Goal: Task Accomplishment & Management: Complete application form

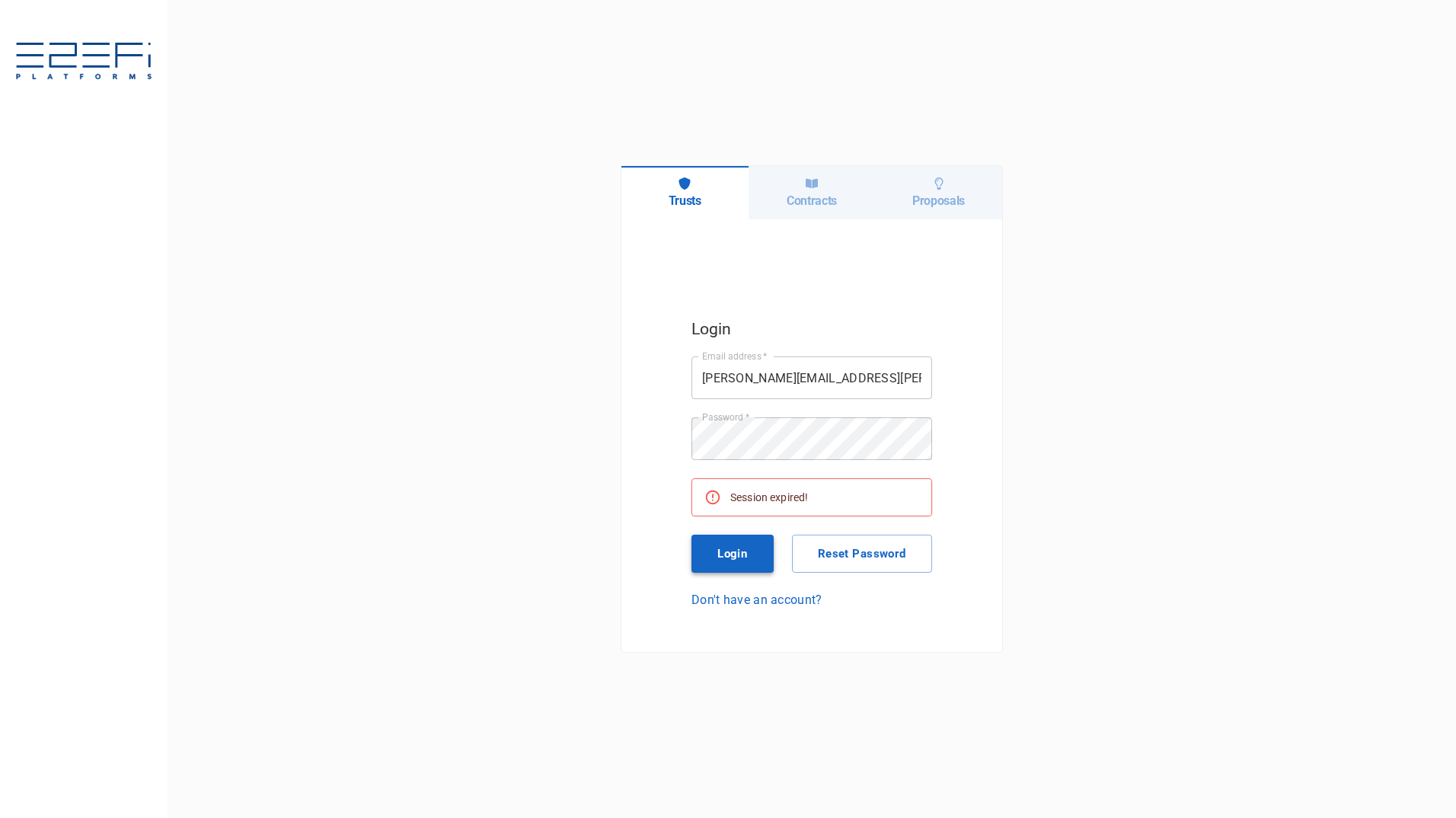
click at [747, 551] on button "Login" at bounding box center [733, 554] width 82 height 38
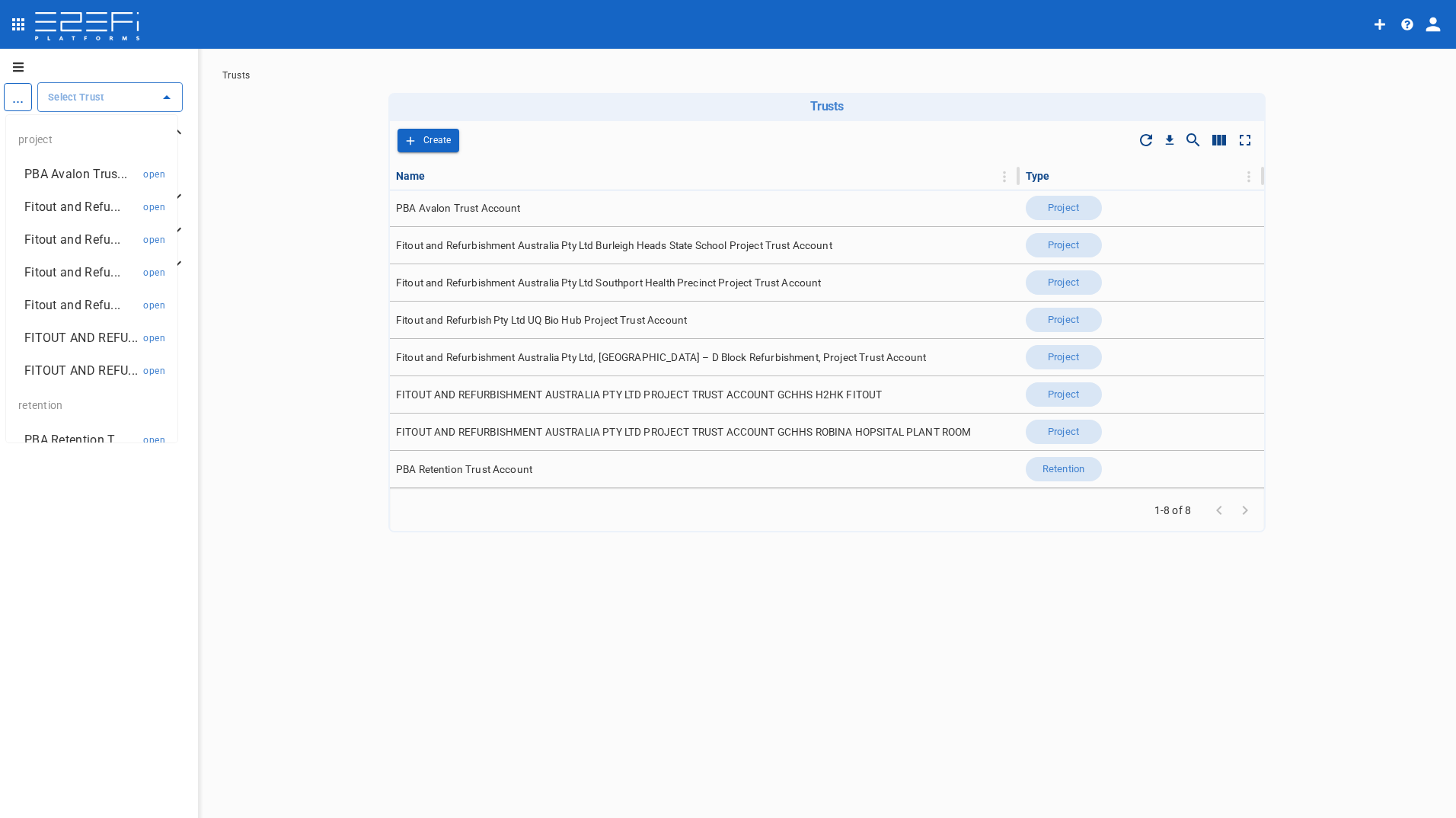
click at [114, 97] on input "text" at bounding box center [99, 97] width 109 height 16
click at [74, 170] on p "PBA Avalon Trus..." at bounding box center [75, 174] width 103 height 18
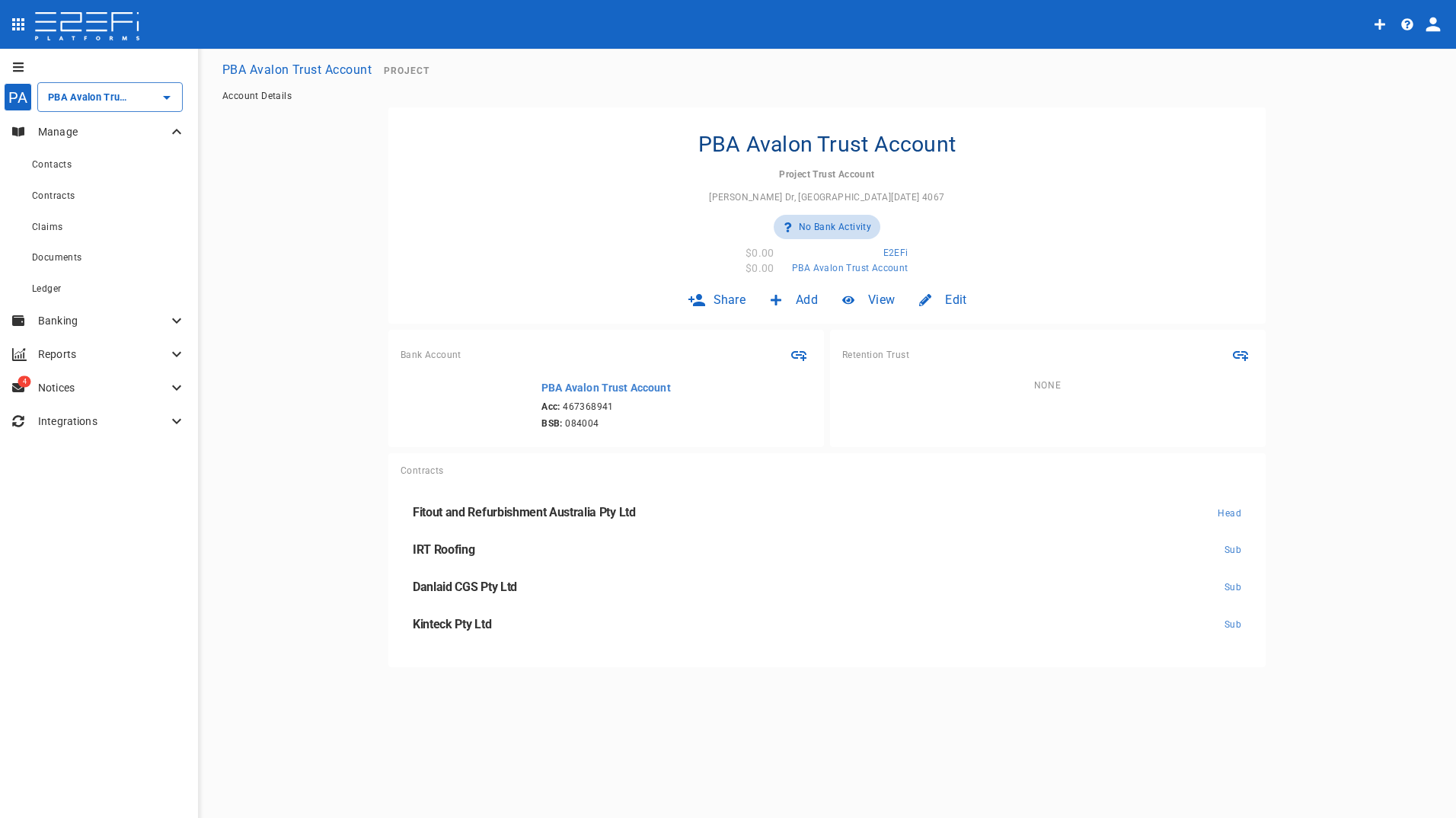
type input "PBA Avalon Trust Account"
click at [56, 230] on span "Claims" at bounding box center [47, 226] width 30 height 11
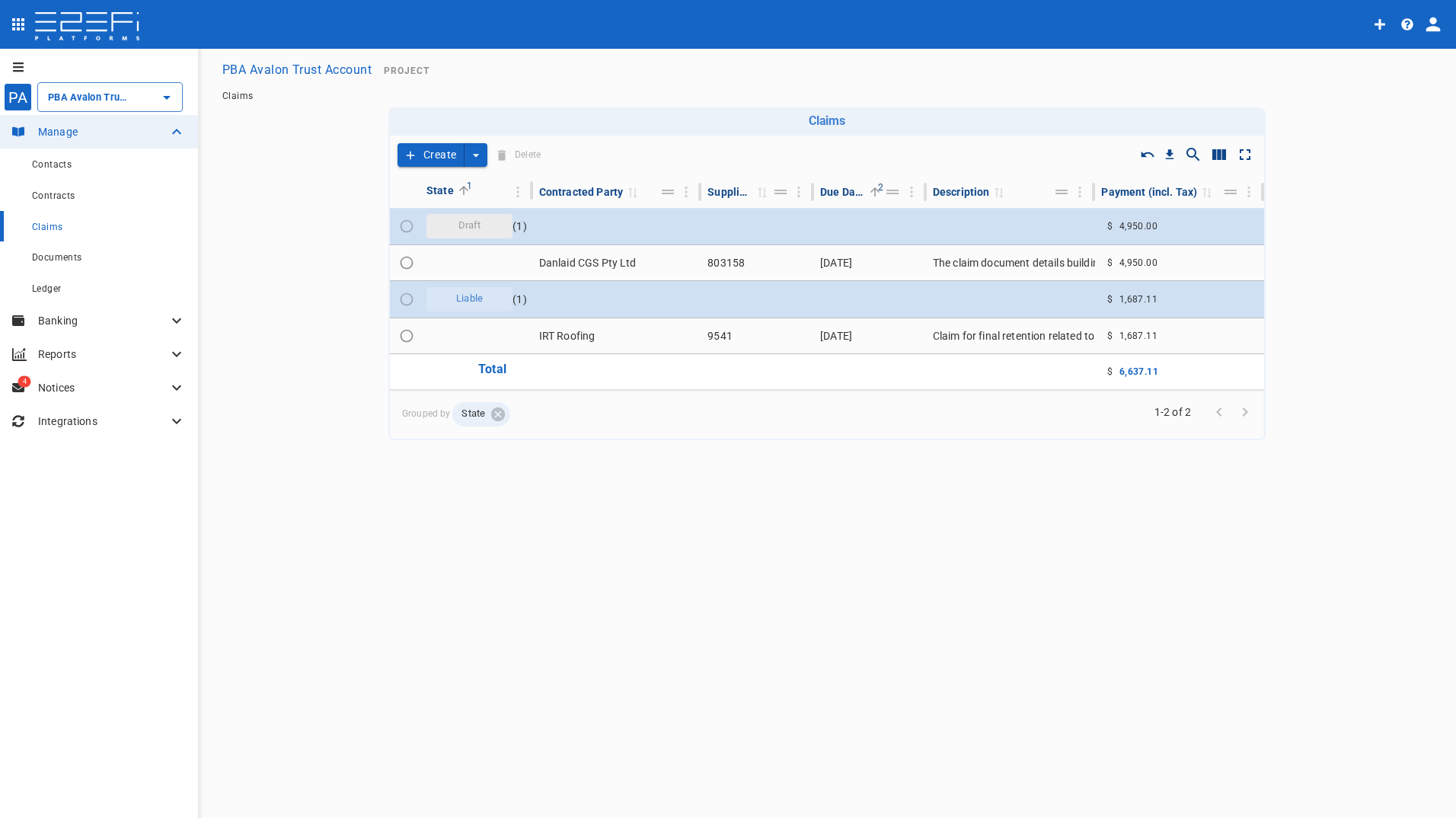
click at [443, 155] on button "Create" at bounding box center [431, 155] width 67 height 23
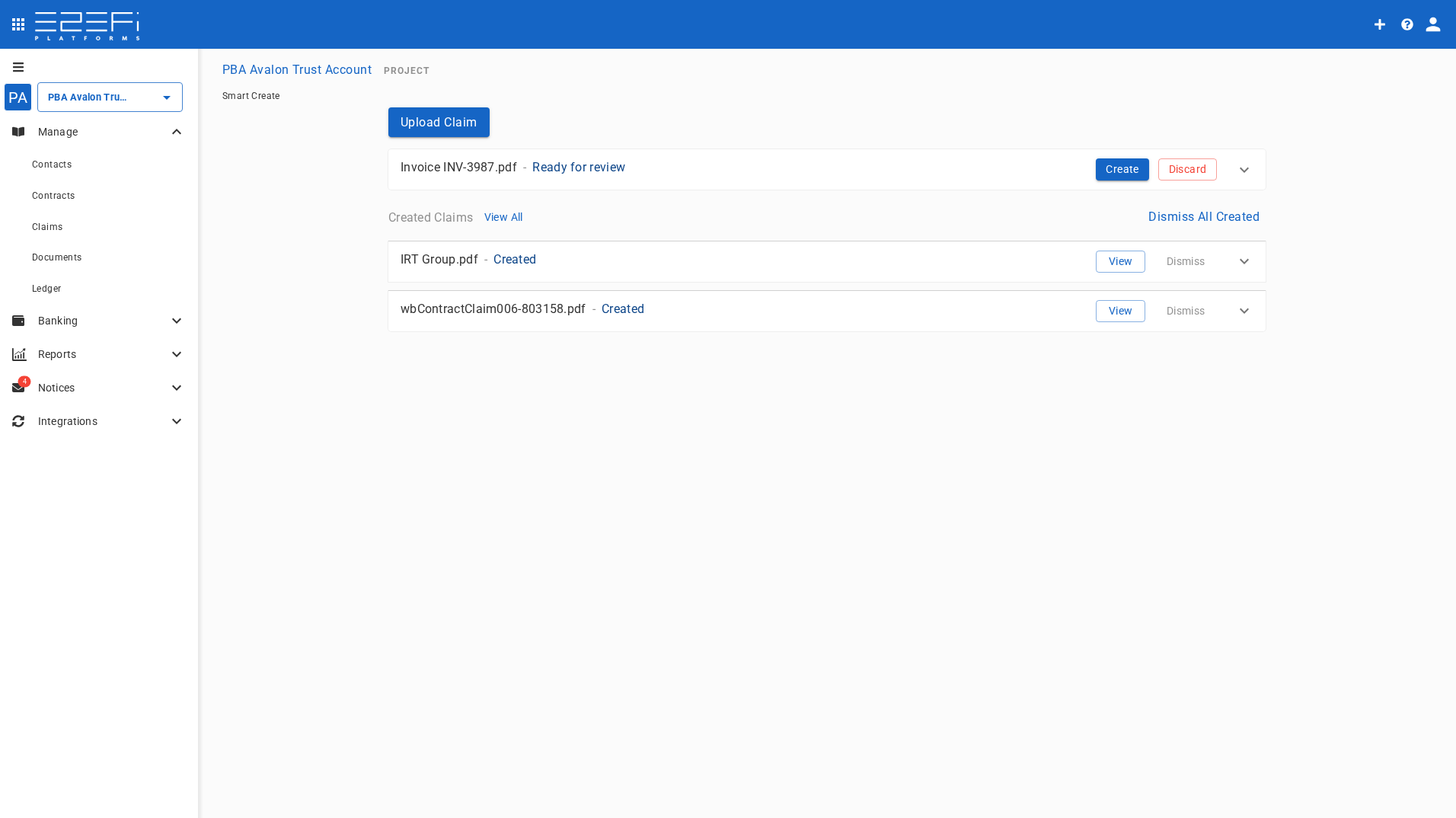
click at [469, 169] on p "Invoice INV-3987.pdf" at bounding box center [459, 167] width 117 height 18
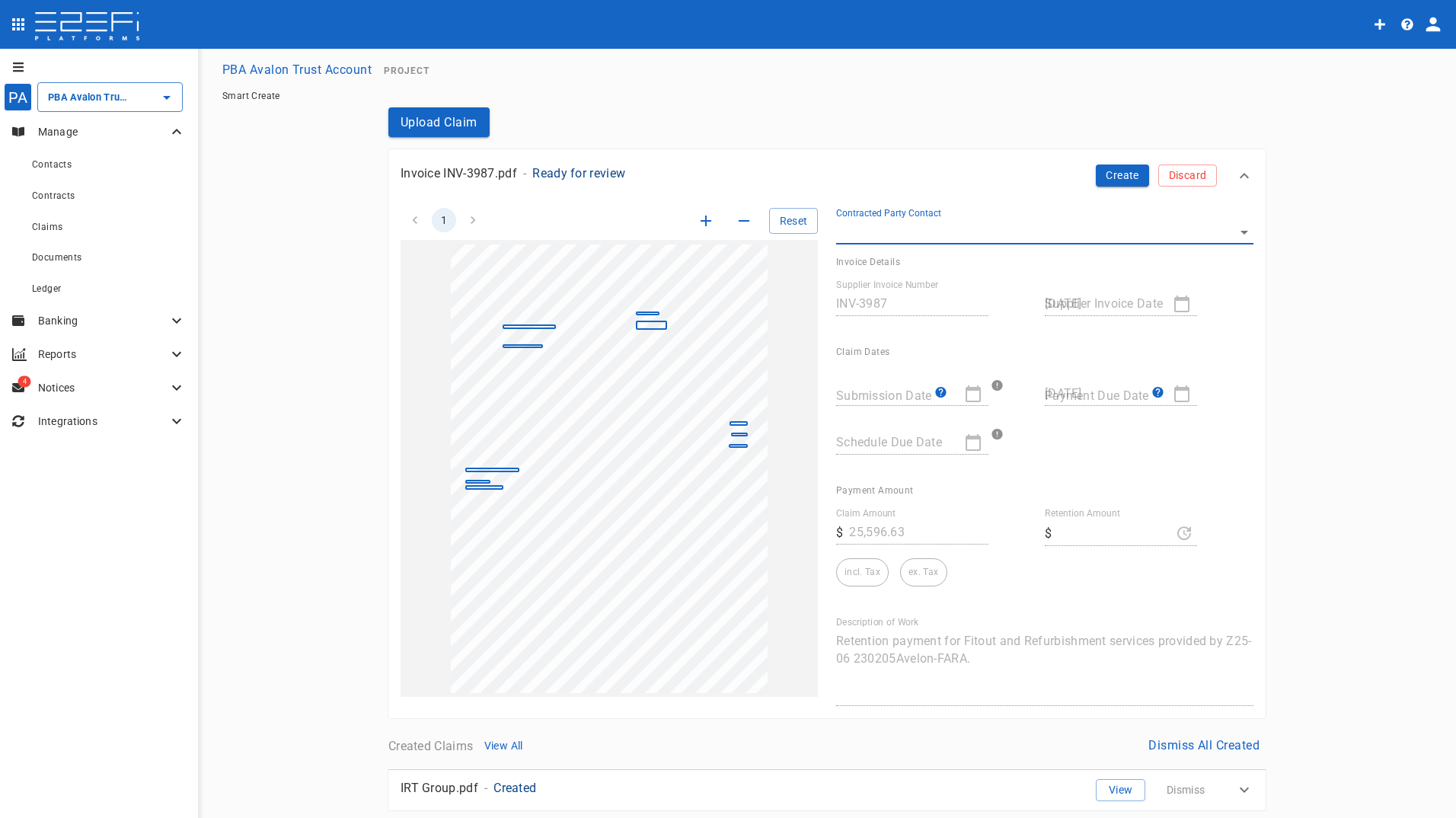
scroll to position [93, 0]
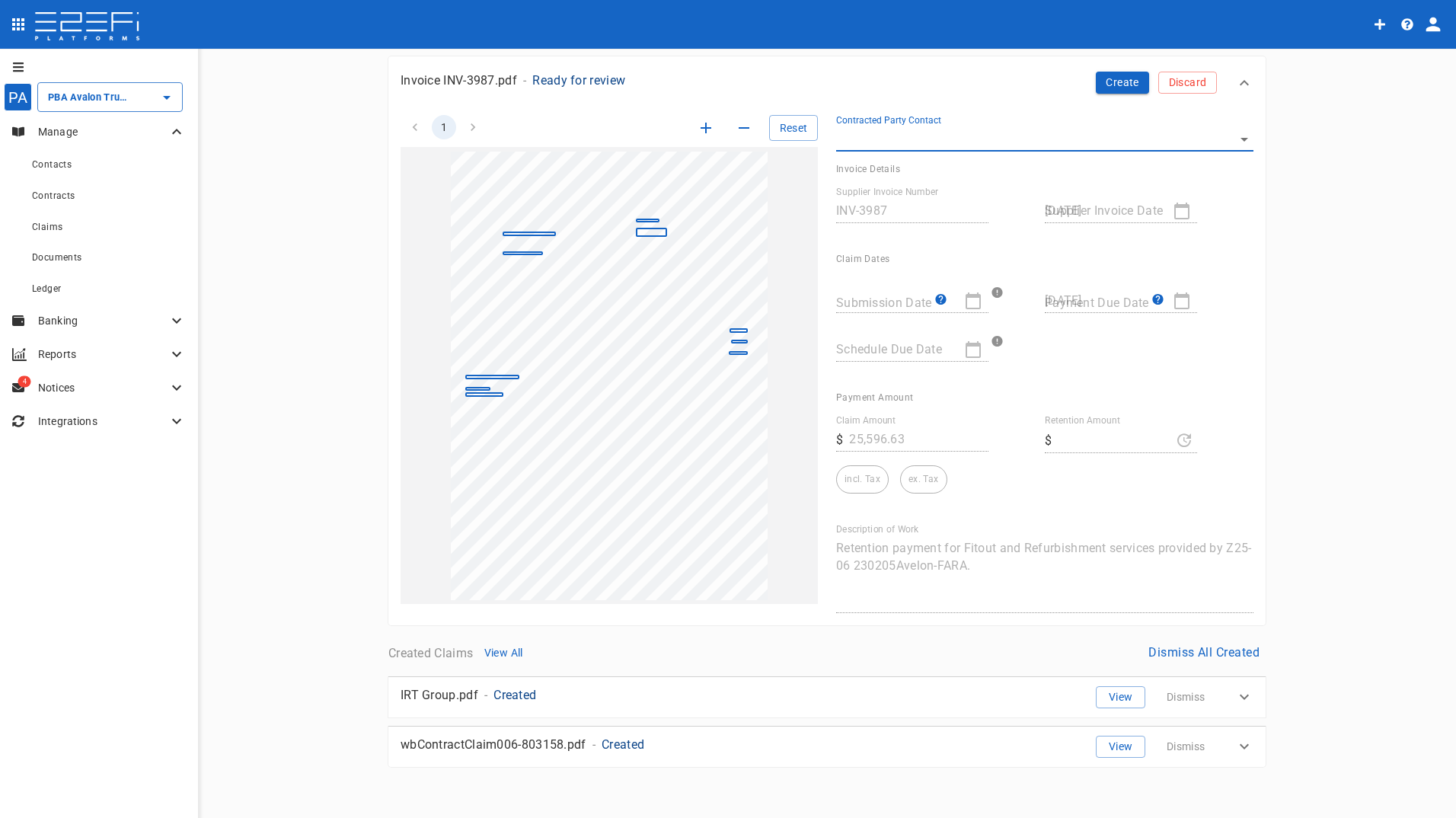
click at [979, 305] on div at bounding box center [912, 301] width 152 height 24
click at [1104, 373] on div "Submission Date Payment Due Date [DATE] Schedule Due Date" at bounding box center [1038, 322] width 405 height 116
click at [1170, 207] on div "[DATE]" at bounding box center [1121, 211] width 152 height 24
click at [1180, 211] on div "[DATE]" at bounding box center [1121, 211] width 152 height 24
click at [1168, 299] on div "[DATE]" at bounding box center [1121, 301] width 152 height 24
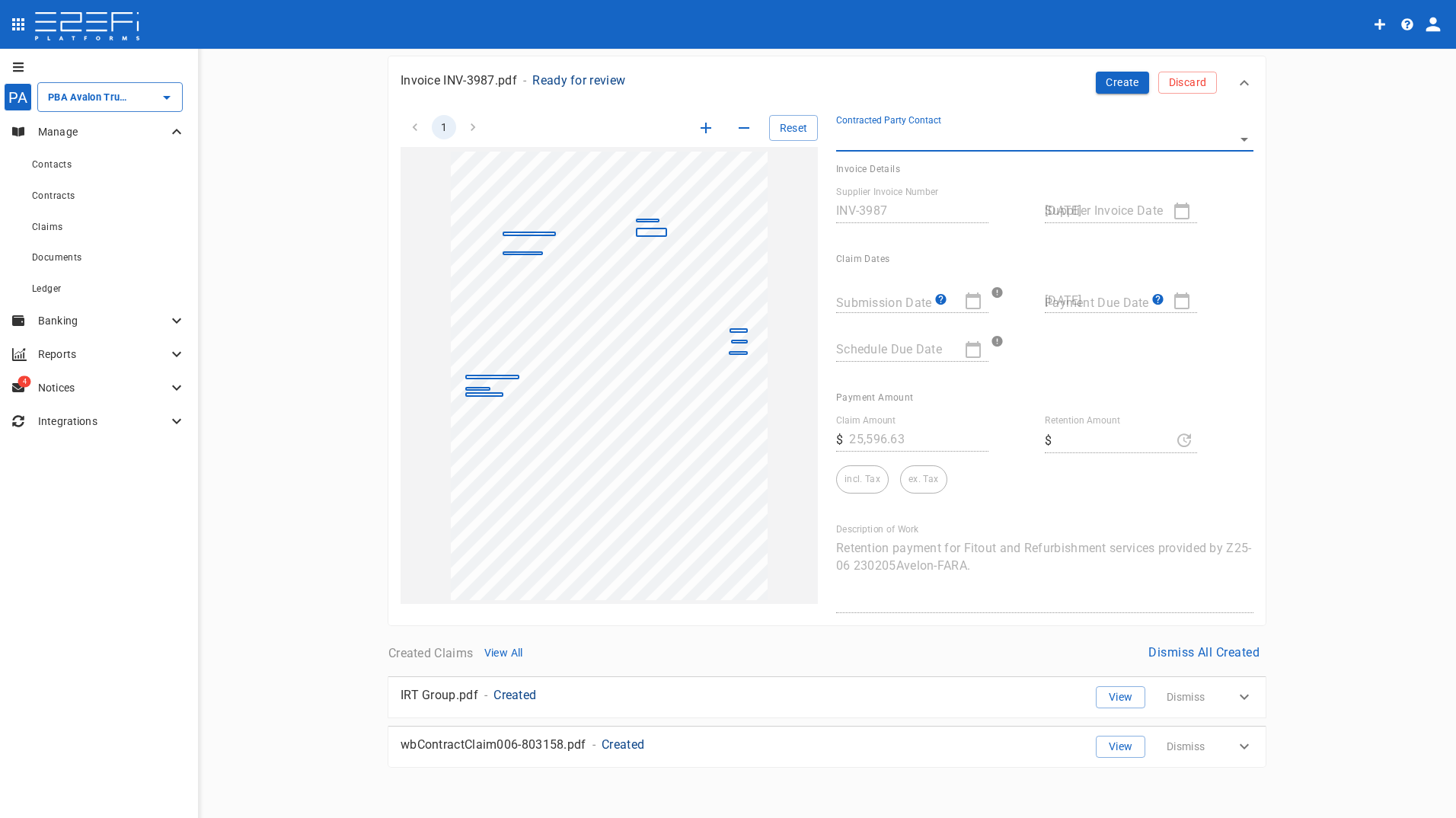
click at [1015, 303] on div "Submission Date" at bounding box center [934, 295] width 196 height 37
click at [994, 292] on icon at bounding box center [997, 292] width 11 height 11
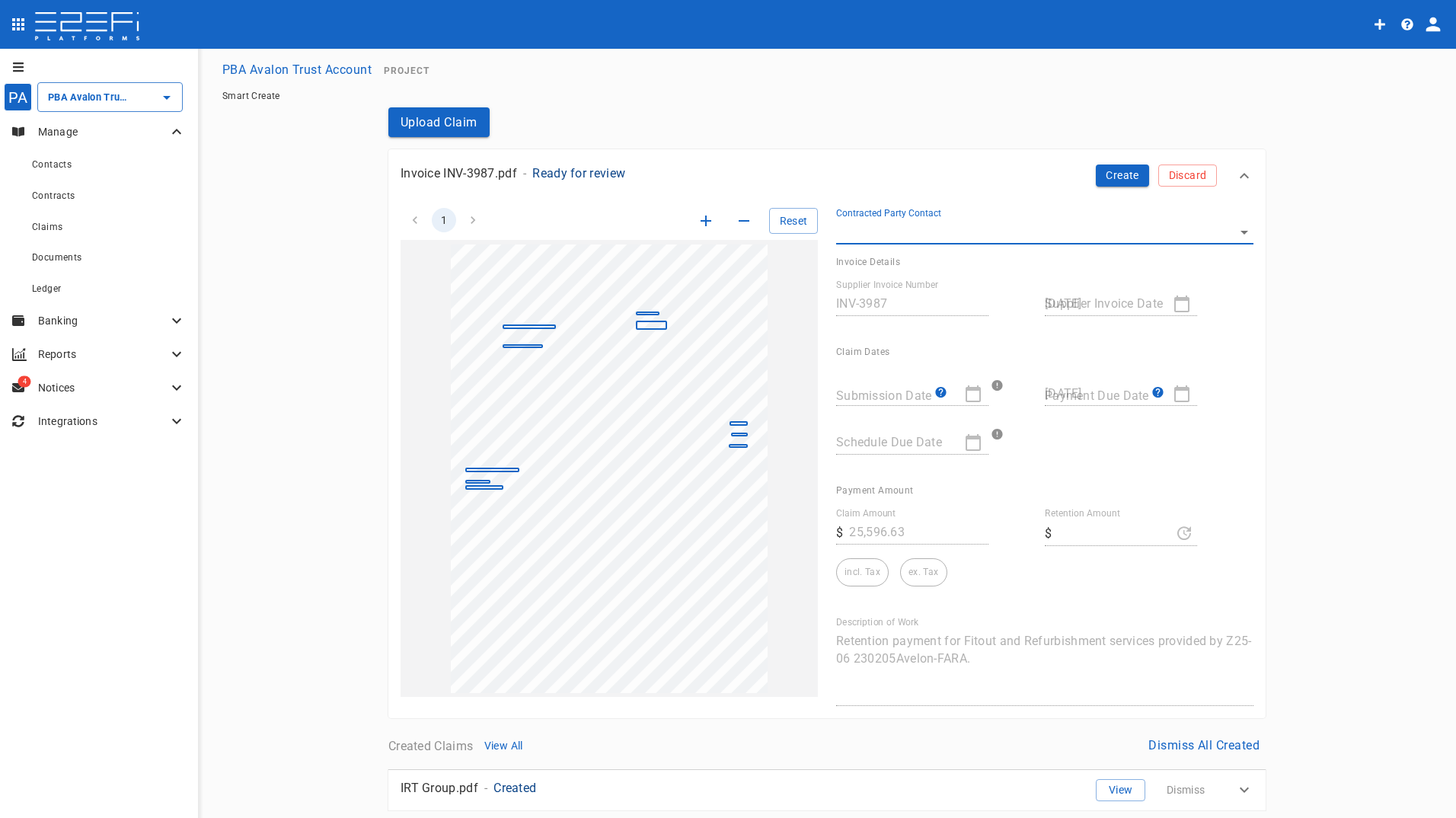
drag, startPoint x: 270, startPoint y: 186, endPoint x: 283, endPoint y: 185, distance: 13.0
click at [270, 186] on main "PBA Avalon Trust Account Project Smart Create Upload Claim Invoice INV-3987.pdf…" at bounding box center [827, 458] width 1221 height 805
click at [81, 137] on p "Manage" at bounding box center [103, 132] width 129 height 15
click at [89, 87] on div "PBA Avalon Trust Account ​" at bounding box center [110, 97] width 145 height 30
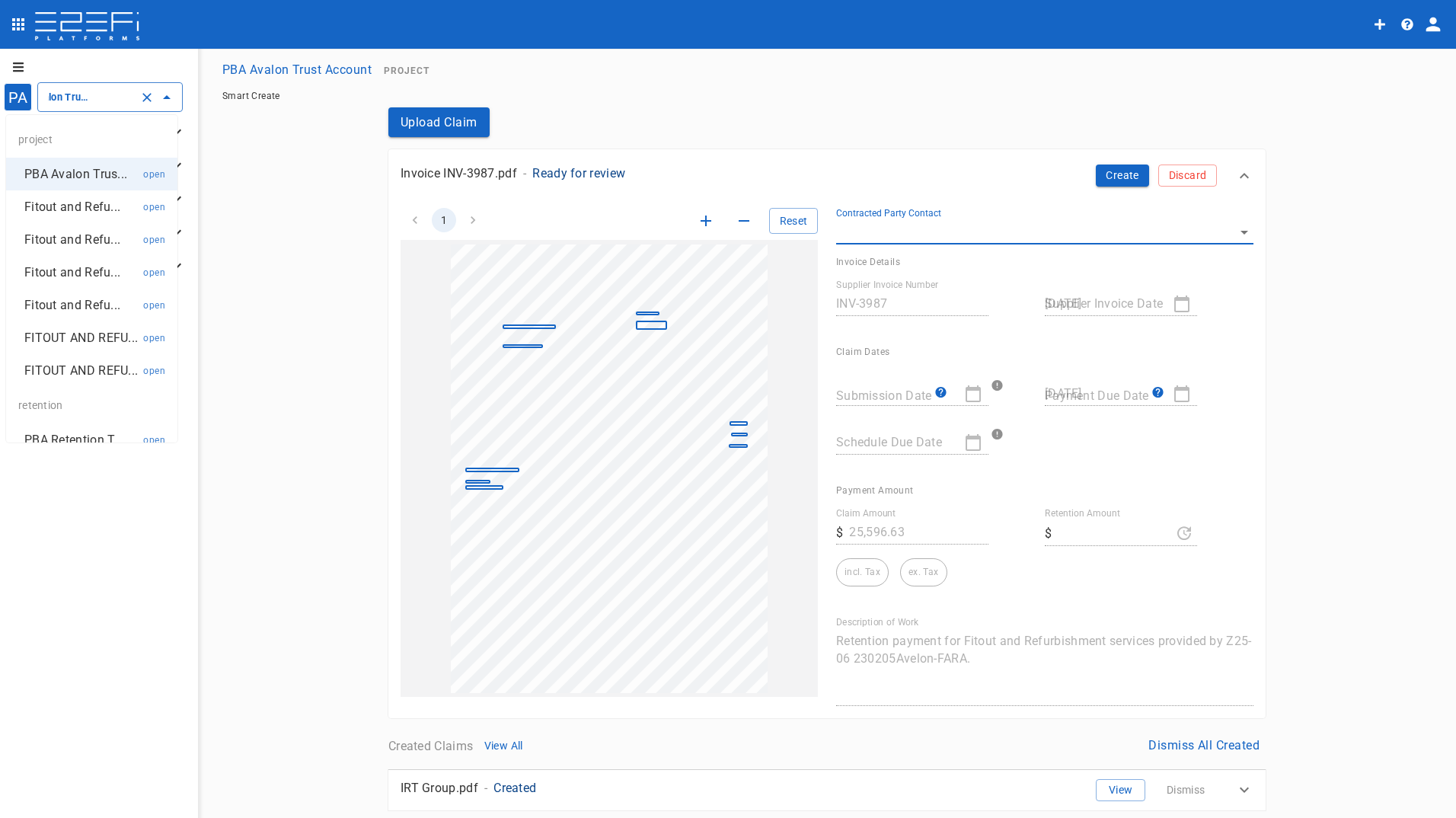
click at [67, 379] on p "FITOUT AND REFU..." at bounding box center [81, 370] width 114 height 18
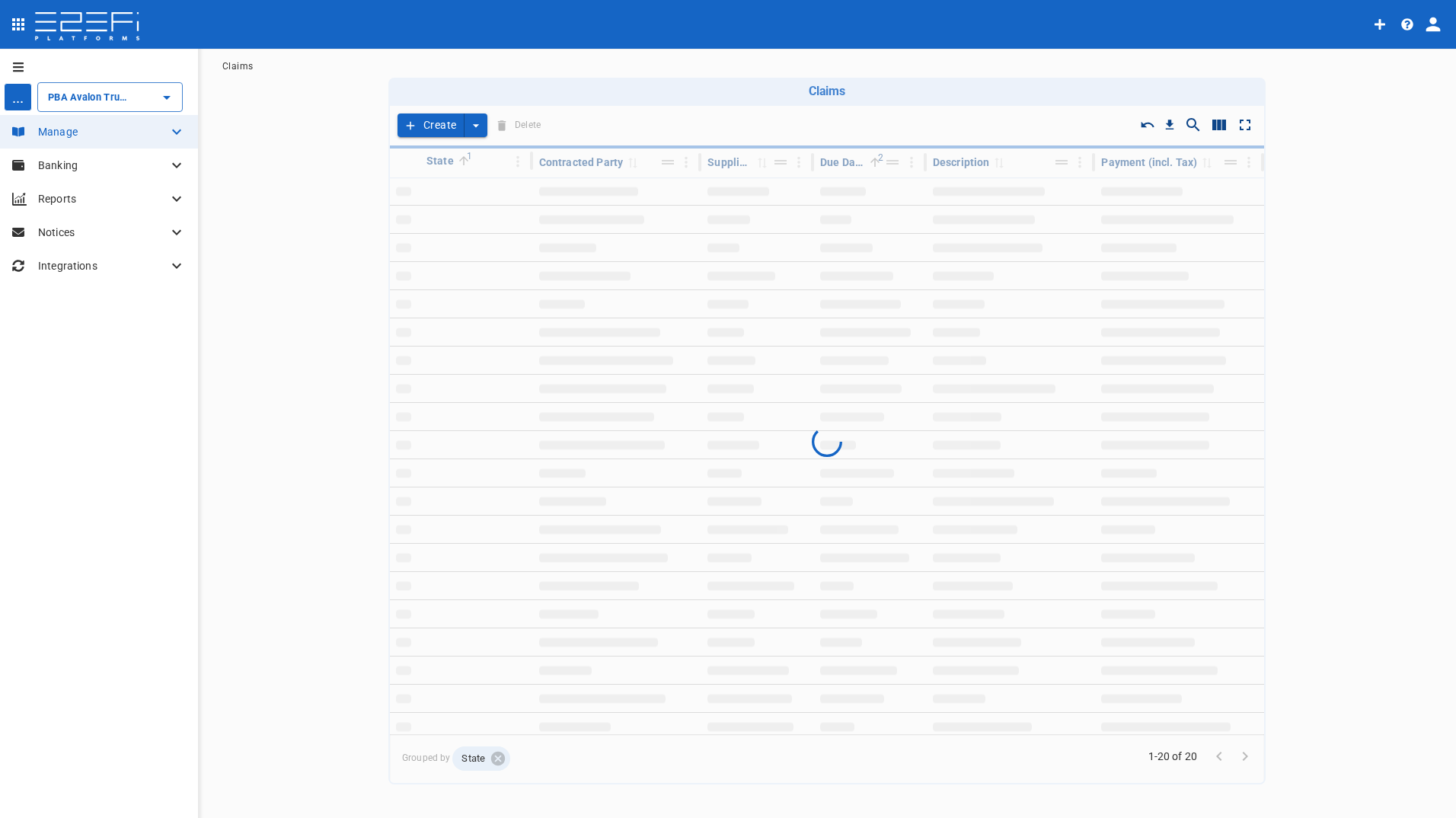
type input "FITOUT AND REFURBISHMENT AUSTRALIA PTY LTD PROJECT TRUST ACCOUNT GCHHS ROBINA H…"
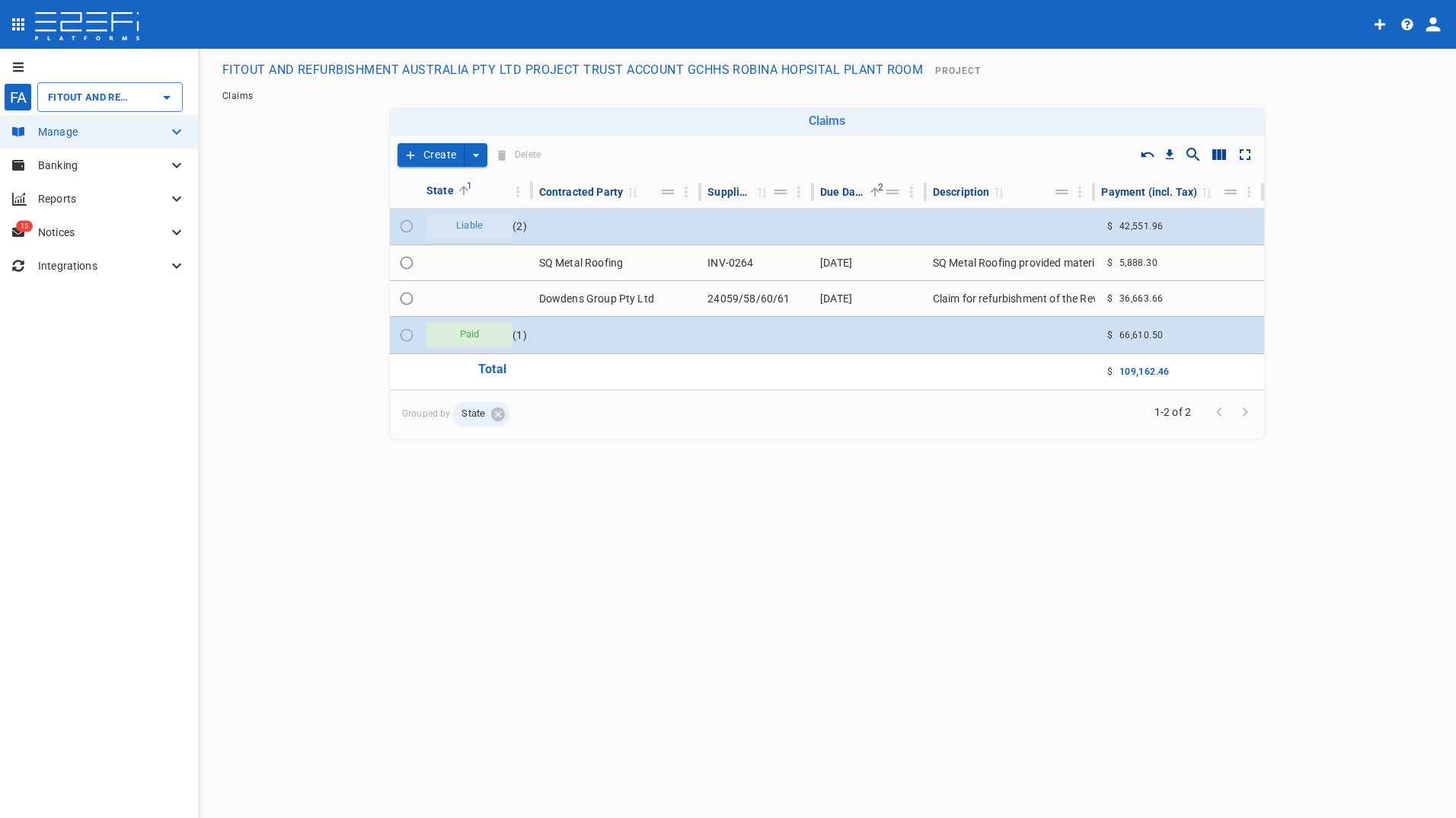
click at [440, 151] on button "Create" at bounding box center [431, 155] width 67 height 23
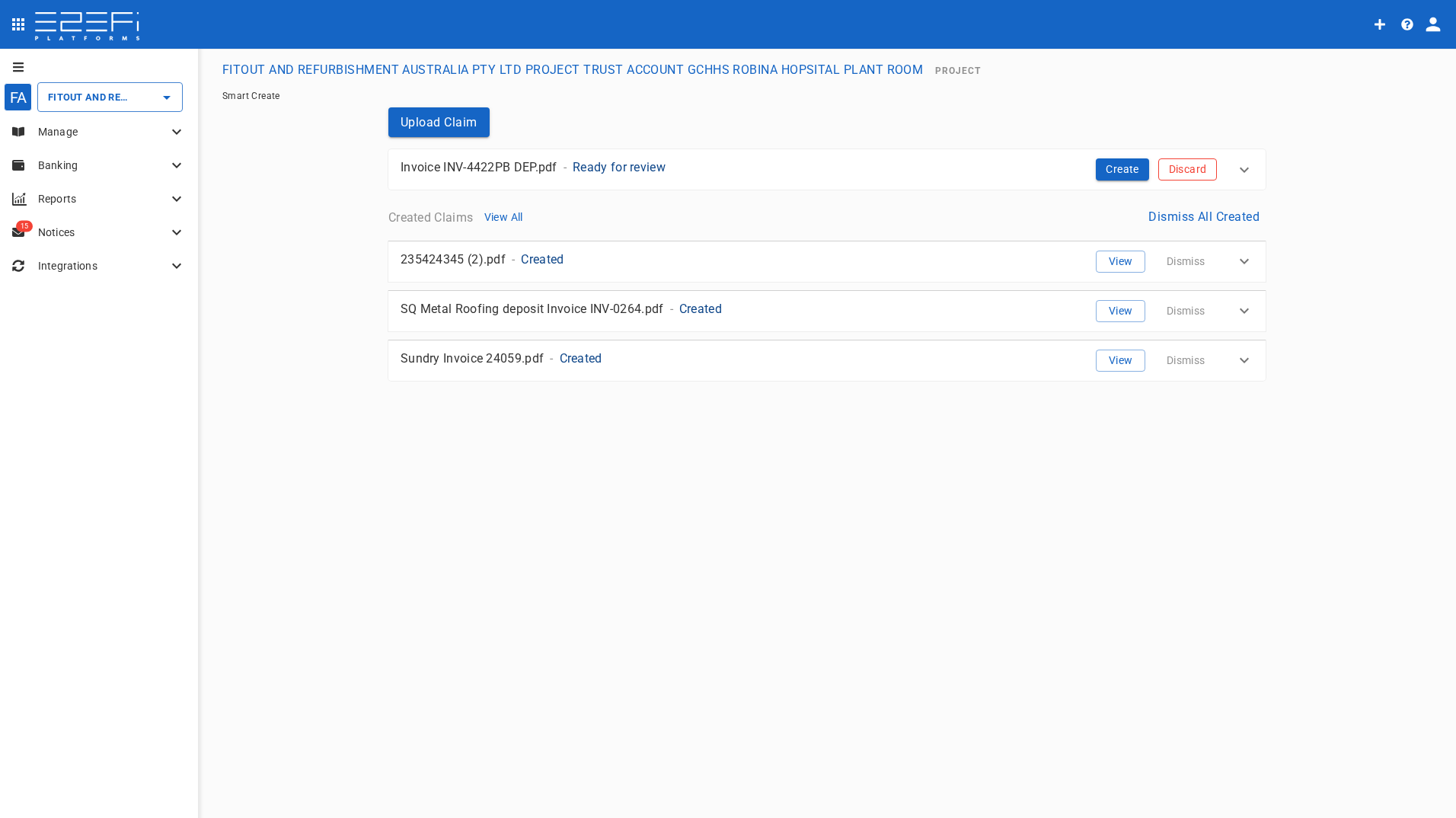
click at [1198, 169] on button "Discard" at bounding box center [1188, 170] width 58 height 22
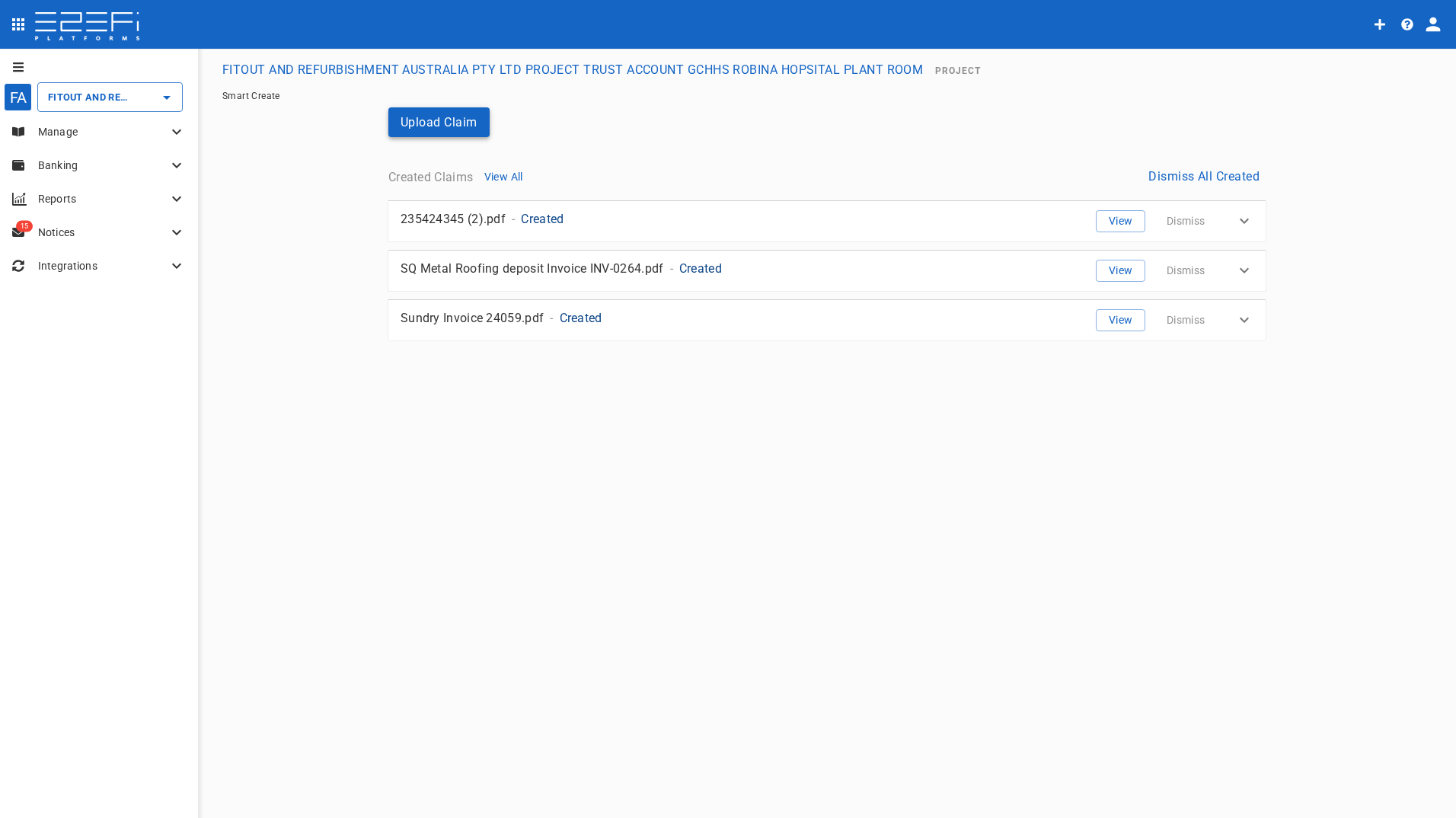
click at [446, 123] on button "Upload Claim" at bounding box center [439, 123] width 101 height 30
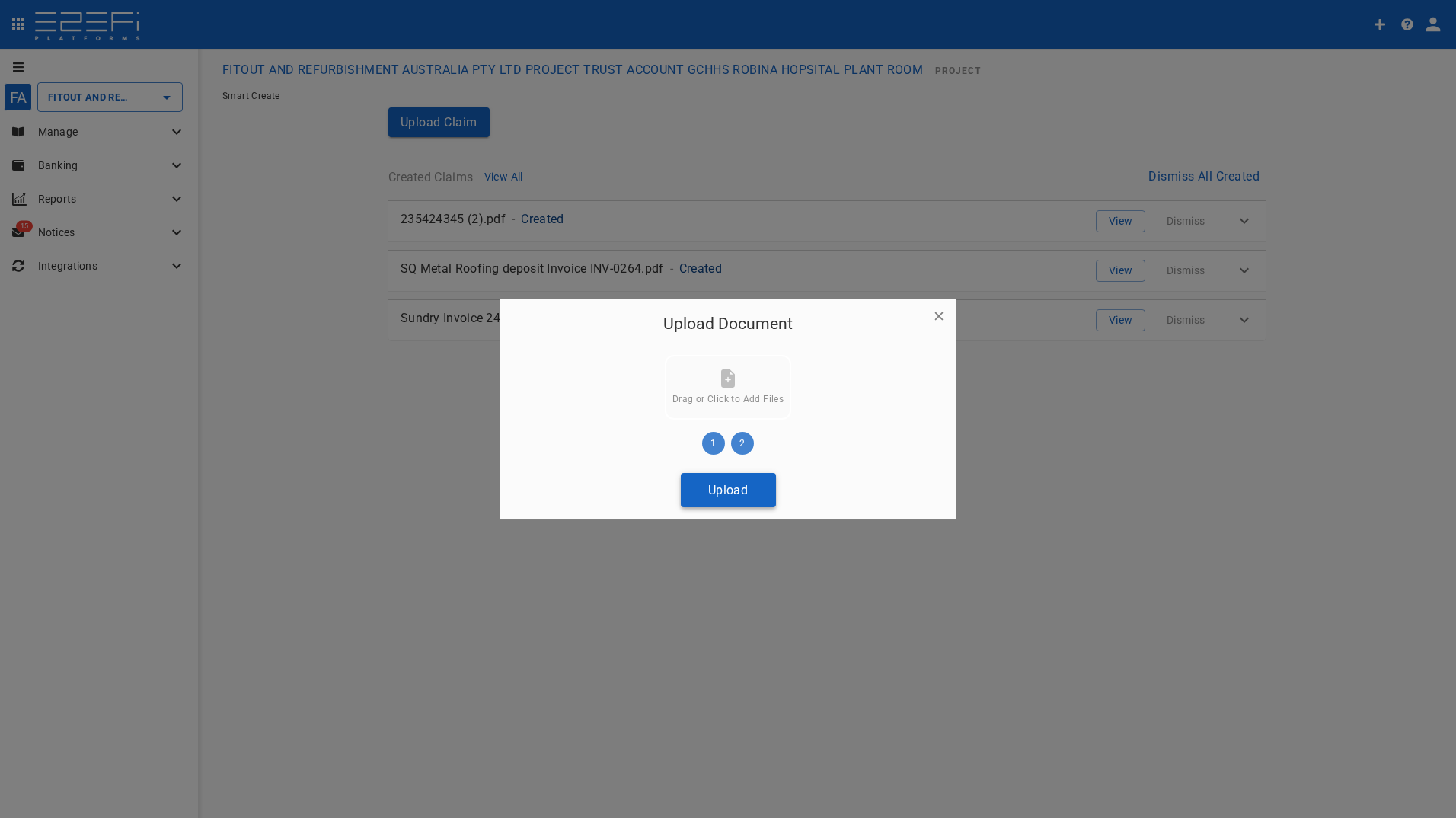
click at [712, 496] on button "Upload" at bounding box center [728, 490] width 95 height 34
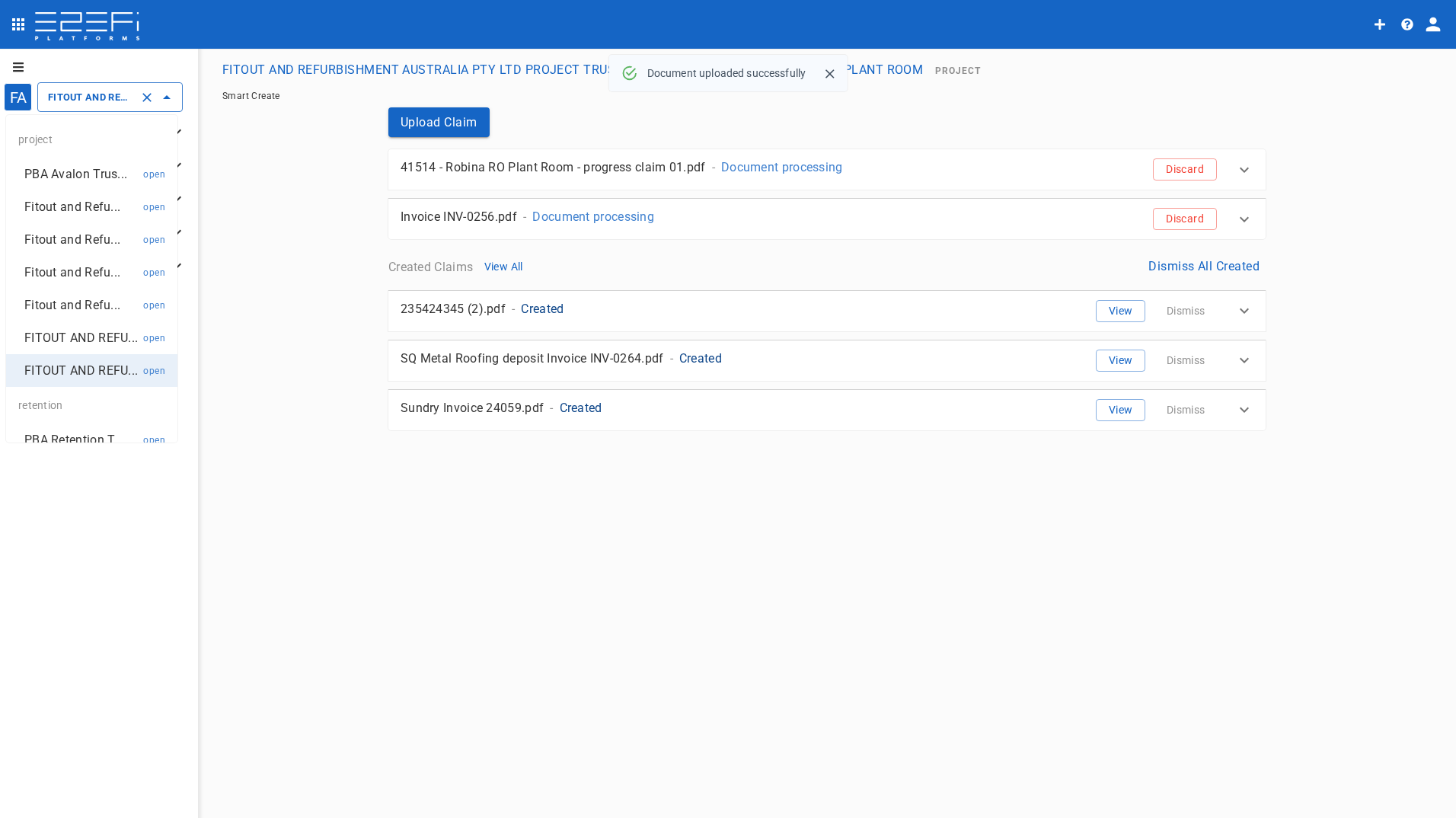
click at [97, 91] on input "FITOUT AND REFURBISHMENT AUSTRALIA PTY LTD PROJECT TRUST ACCOUNT GCHHS ROBINA H…" at bounding box center [89, 97] width 89 height 16
click at [47, 346] on p "FITOUT AND REFU..." at bounding box center [81, 338] width 114 height 18
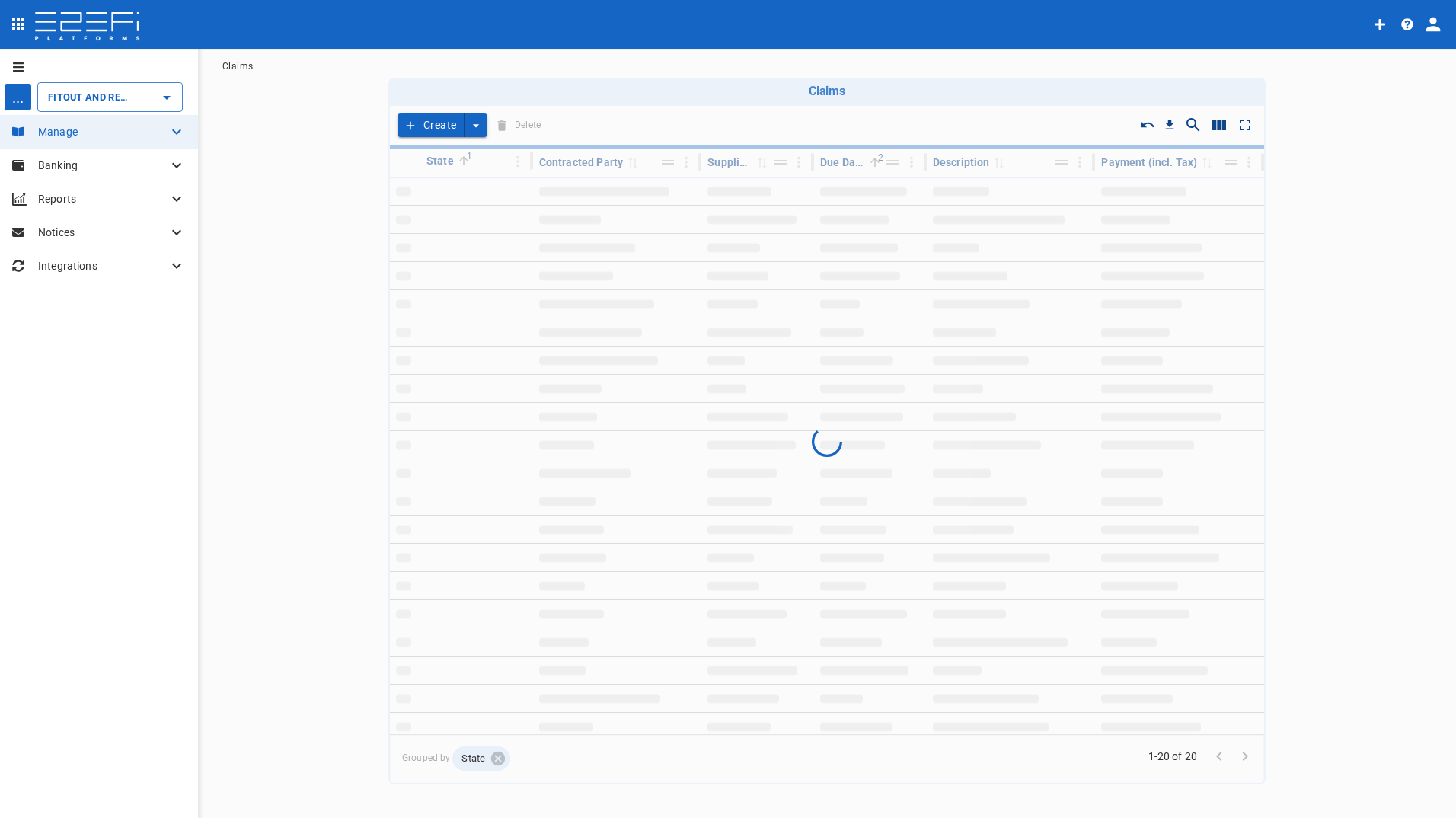
type input "FITOUT AND REFURBISHMENT AUSTRALIA PTY LTD PROJECT TRUST ACCOUNT GCHHS H2HK FIT…"
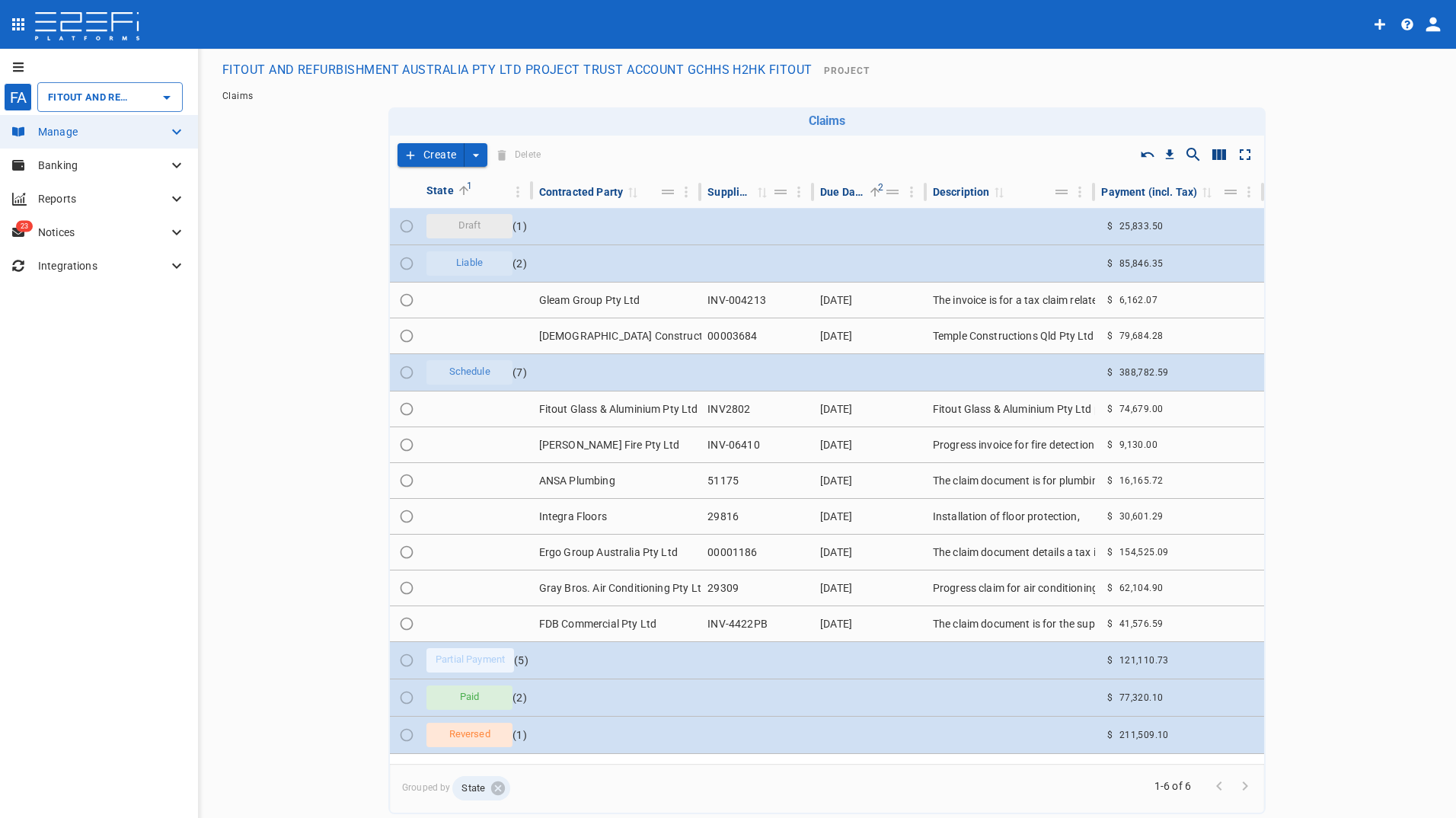
click at [438, 149] on button "Create" at bounding box center [431, 155] width 67 height 23
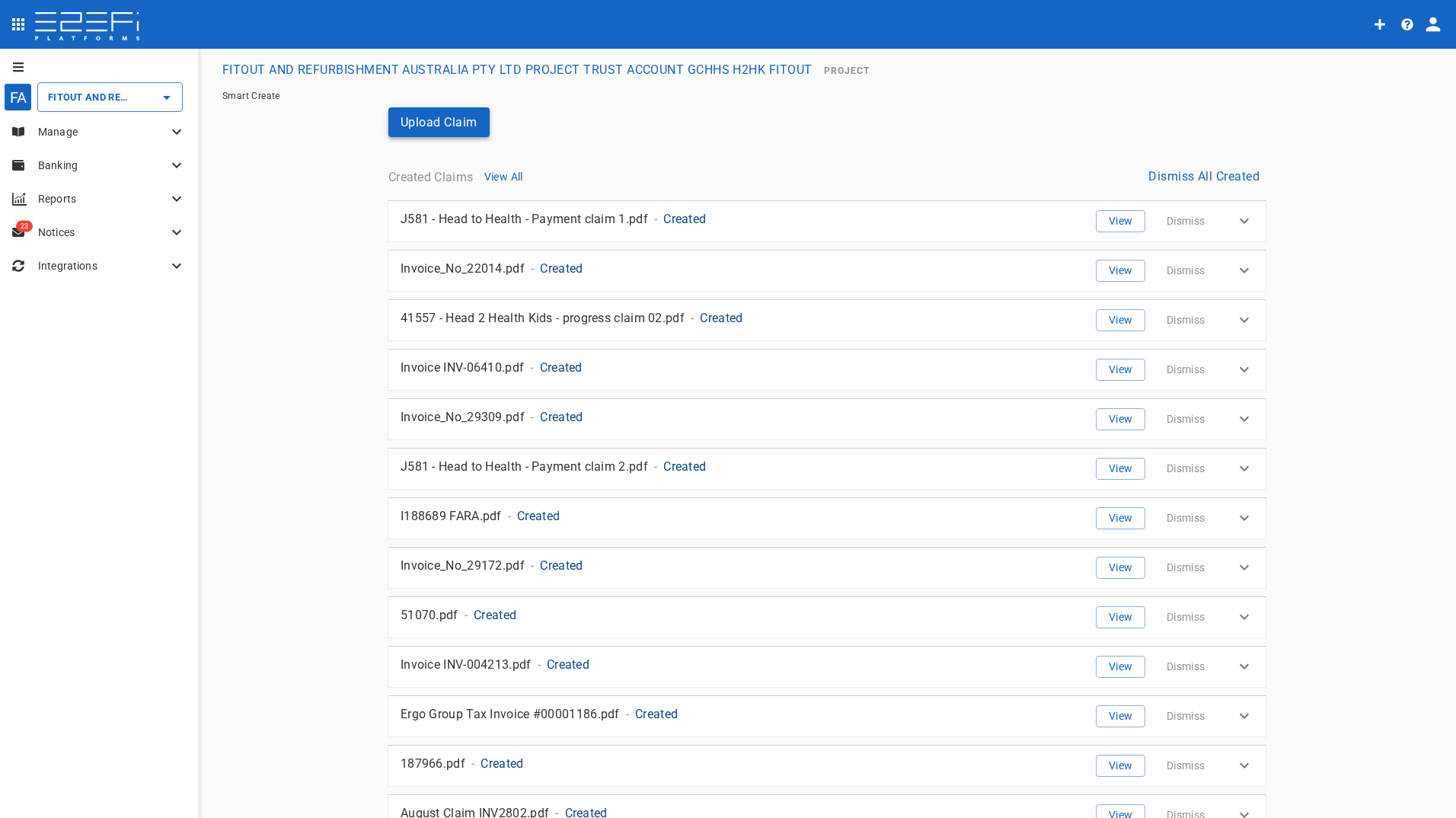
click at [448, 114] on button "Upload Claim" at bounding box center [439, 123] width 101 height 30
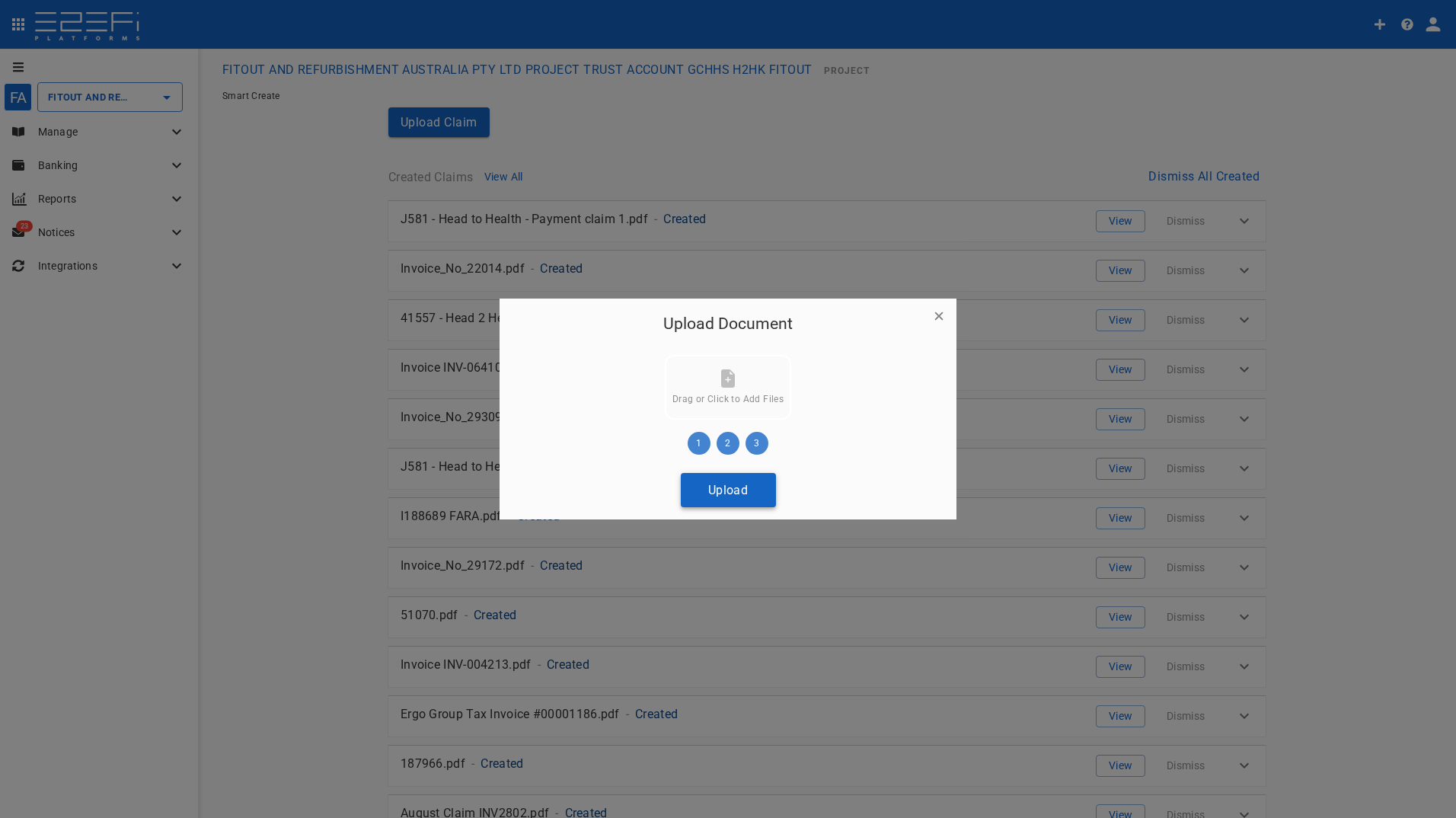
click at [708, 485] on button "Upload" at bounding box center [728, 490] width 95 height 34
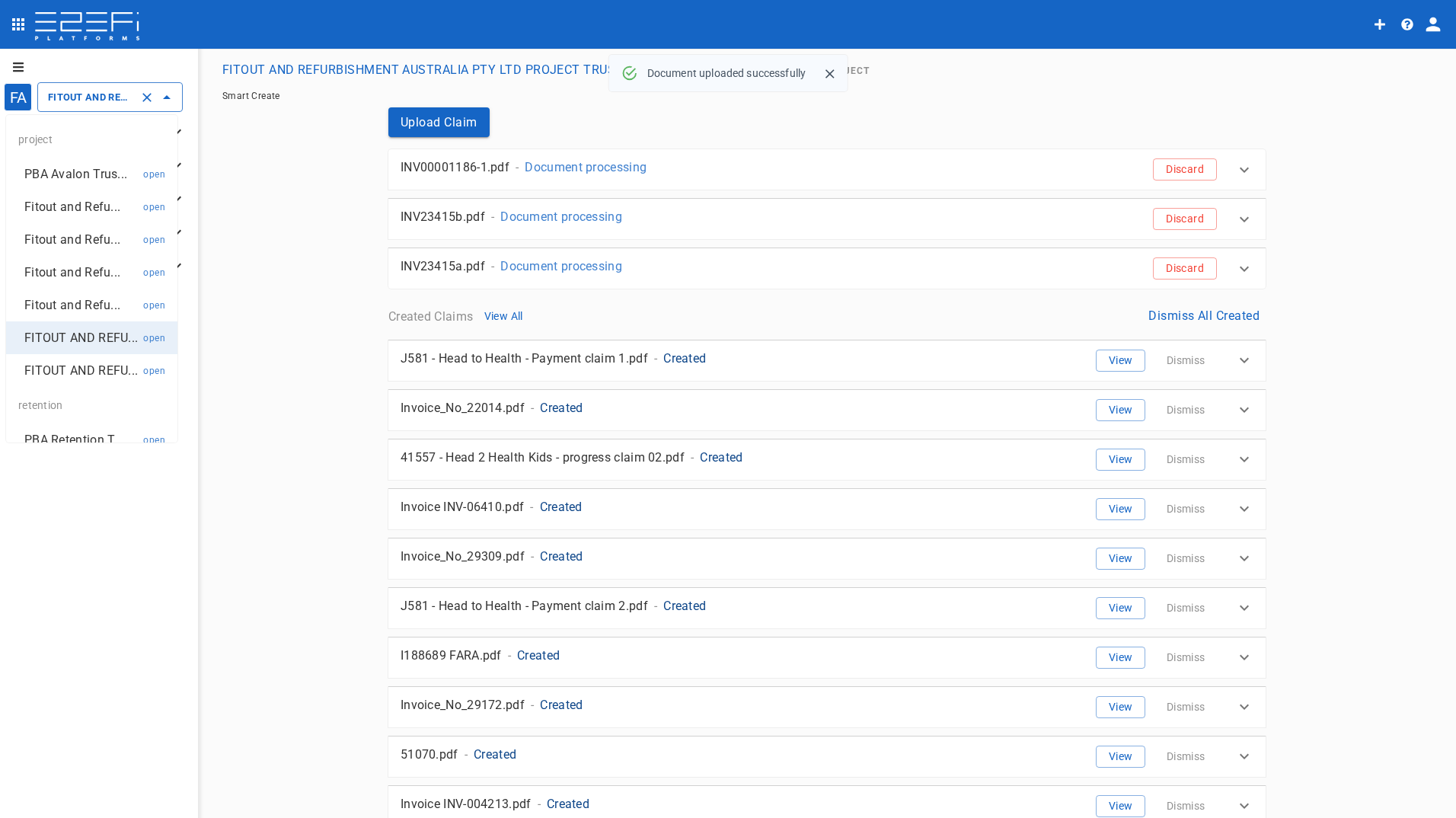
click at [72, 102] on input "FITOUT AND REFURBISHMENT AUSTRALIA PTY LTD PROJECT TRUST ACCOUNT GCHHS H2HK FIT…" at bounding box center [89, 97] width 89 height 16
click at [76, 297] on p "Fitout and Refu..." at bounding box center [72, 305] width 96 height 18
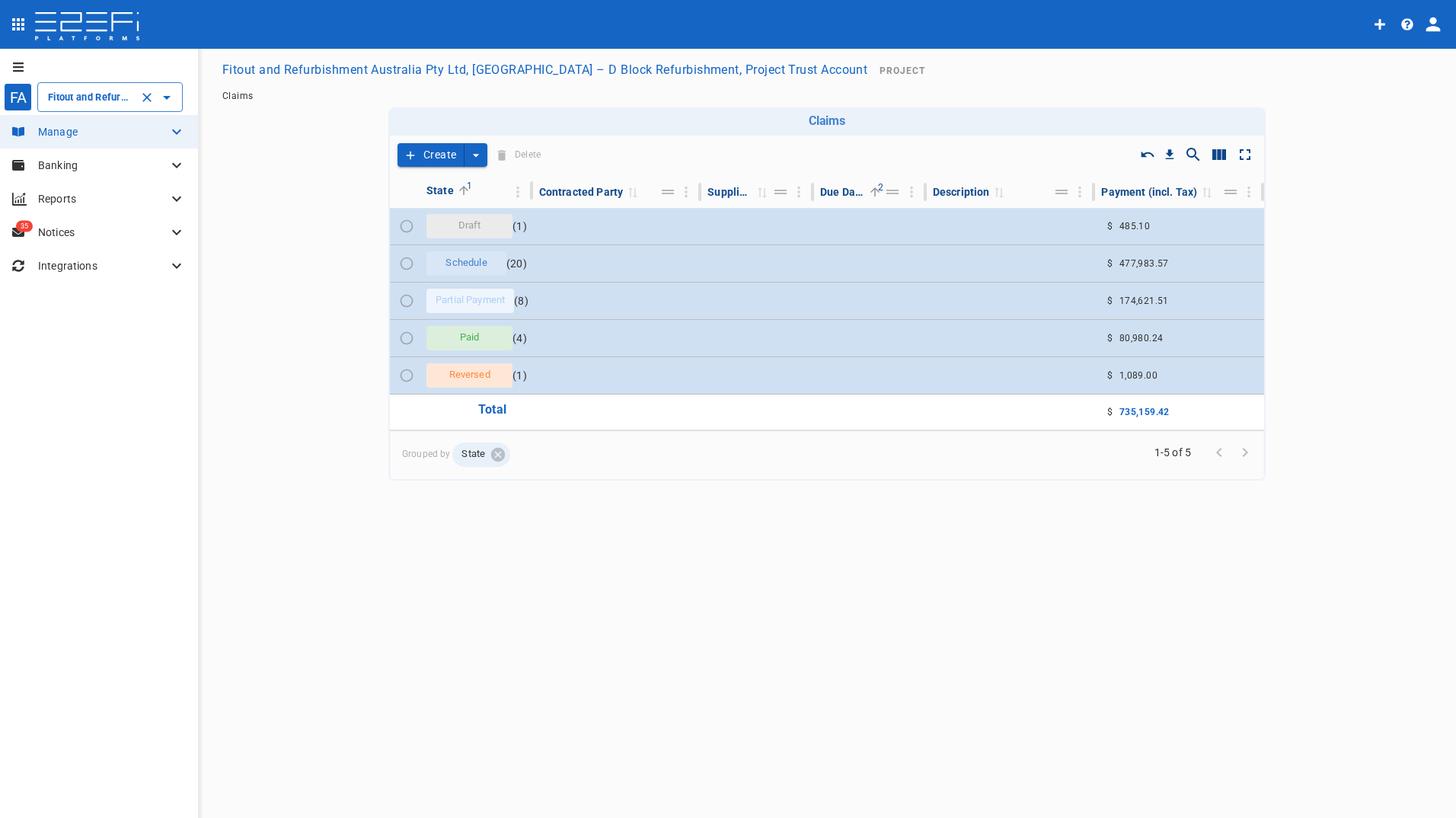
click at [84, 110] on div "Fitout and Refurbishment Australia Pty Ltd, [GEOGRAPHIC_DATA] – D Block Refurbi…" at bounding box center [110, 97] width 145 height 30
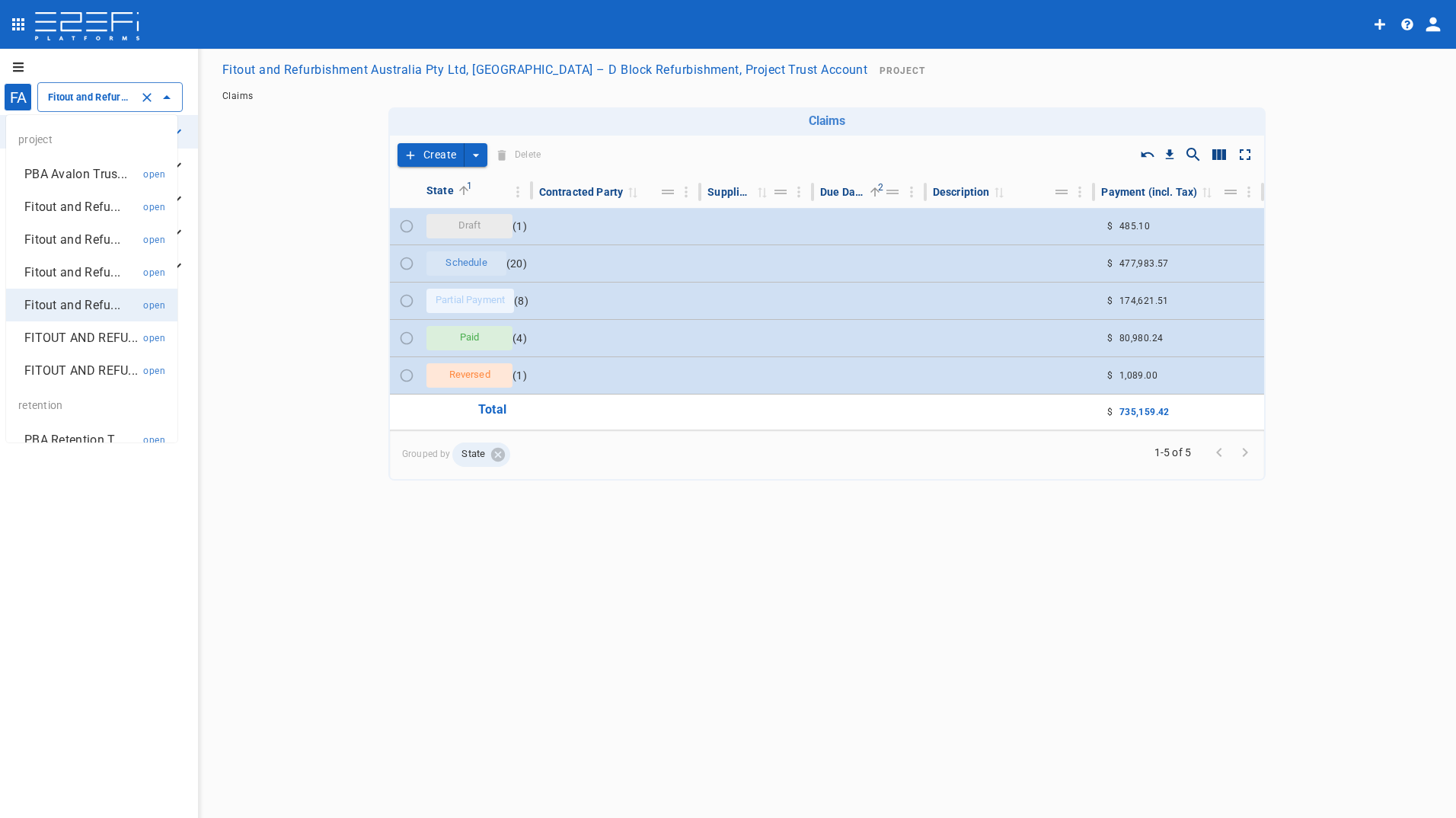
scroll to position [0, 473]
click at [70, 274] on p "Fitout and Refu..." at bounding box center [72, 272] width 96 height 18
type input "Fitout and Refurbish Pty Ltd UQ Bio Hub Project Trust Account"
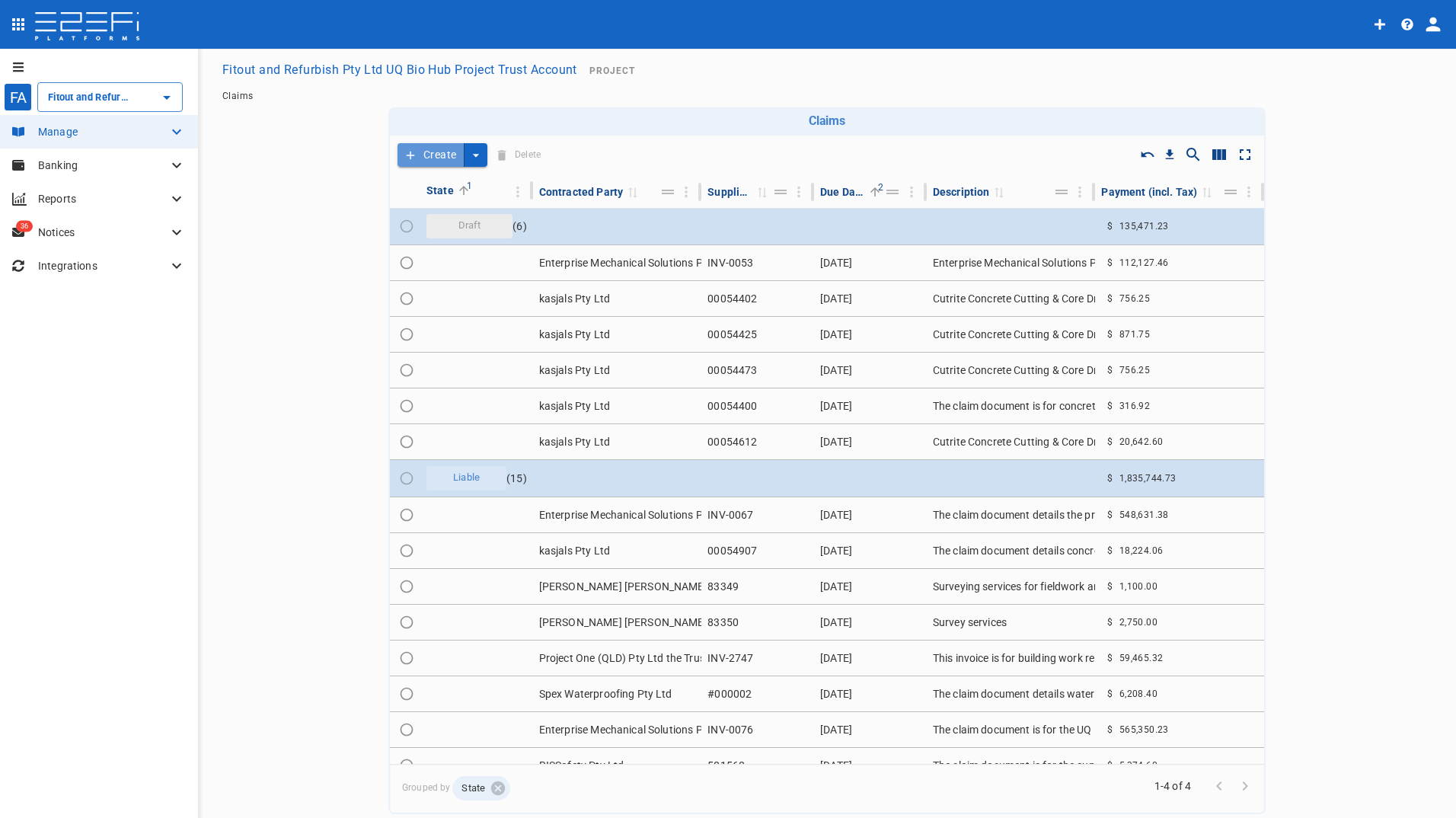
click at [428, 155] on button "Create" at bounding box center [431, 155] width 67 height 23
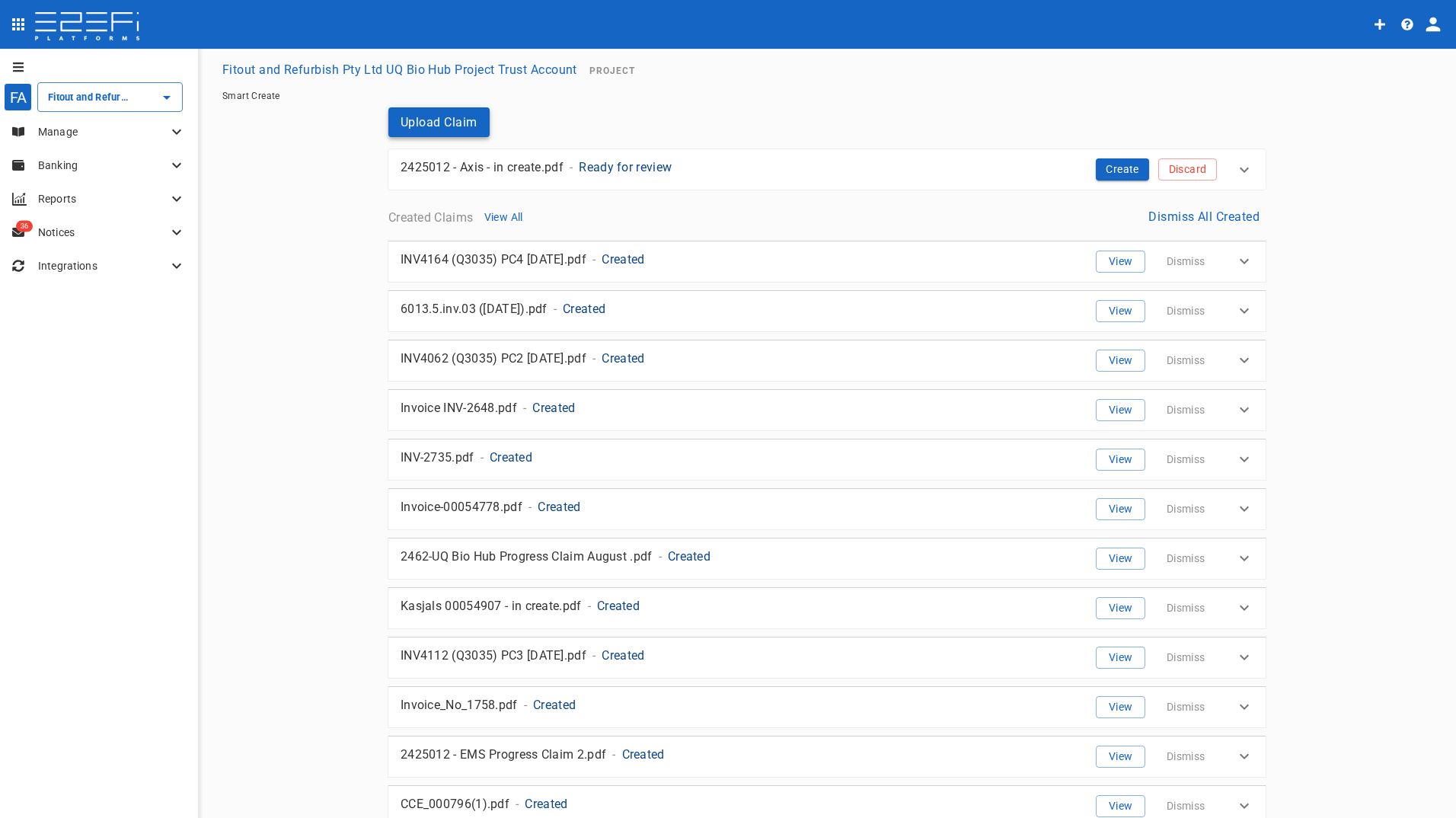
click at [428, 122] on button "Upload Claim" at bounding box center [439, 123] width 101 height 30
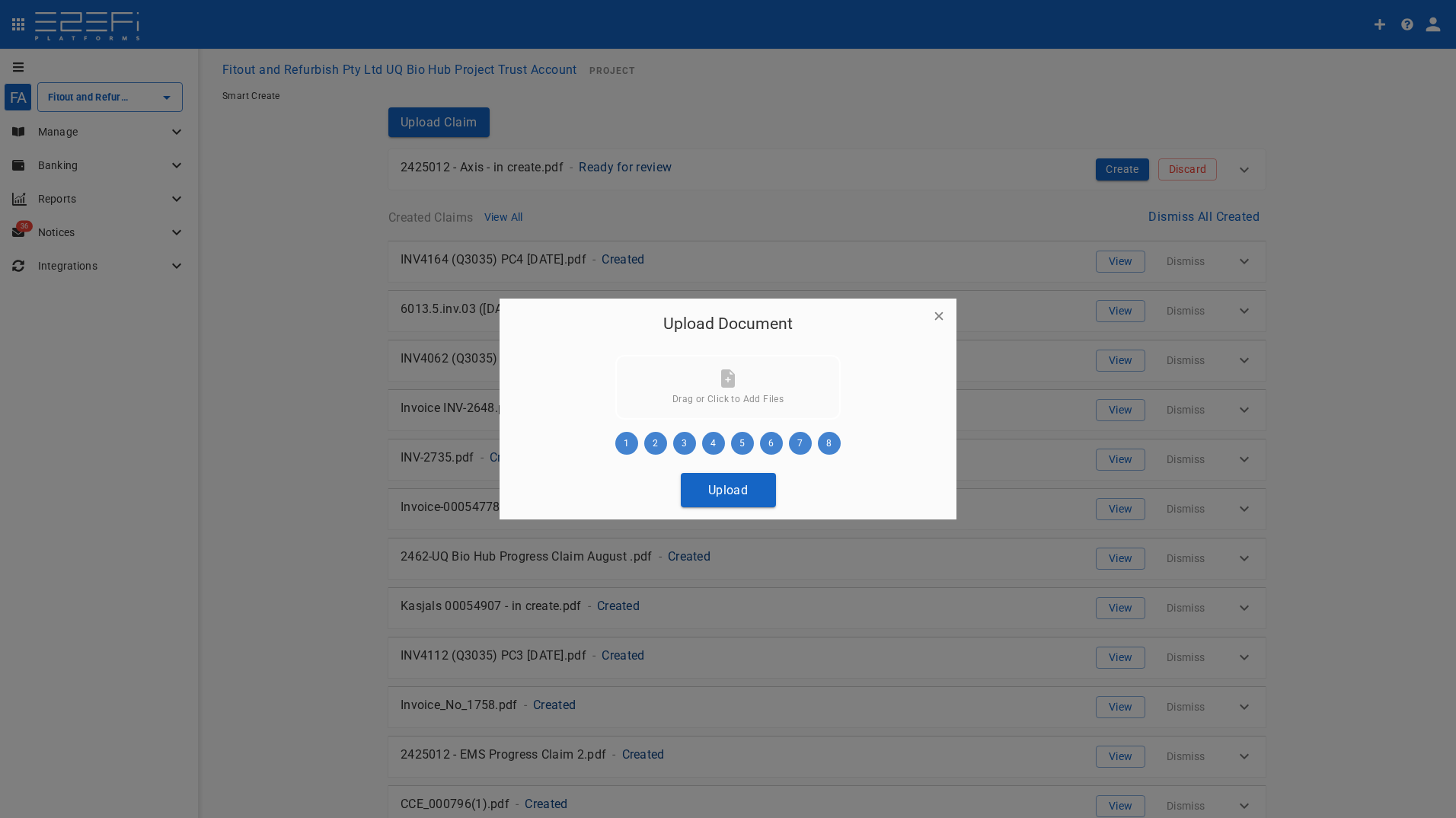
drag, startPoint x: 699, startPoint y: 492, endPoint x: 687, endPoint y: 496, distance: 12.6
click at [699, 493] on button "Upload" at bounding box center [728, 490] width 95 height 34
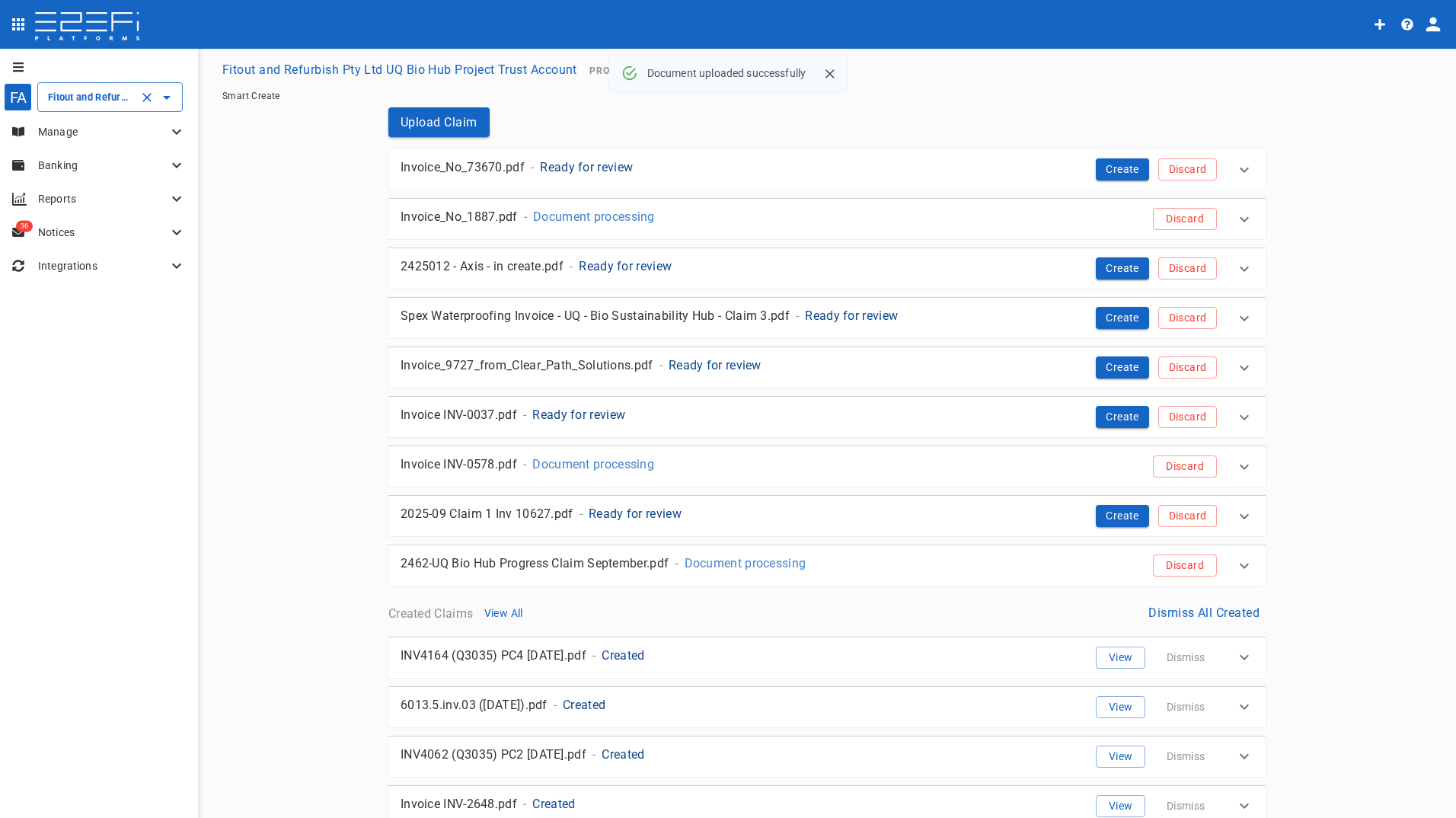
click at [73, 99] on input "Fitout and Refurbish Pty Ltd UQ Bio Hub Project Trust Account" at bounding box center [89, 97] width 89 height 16
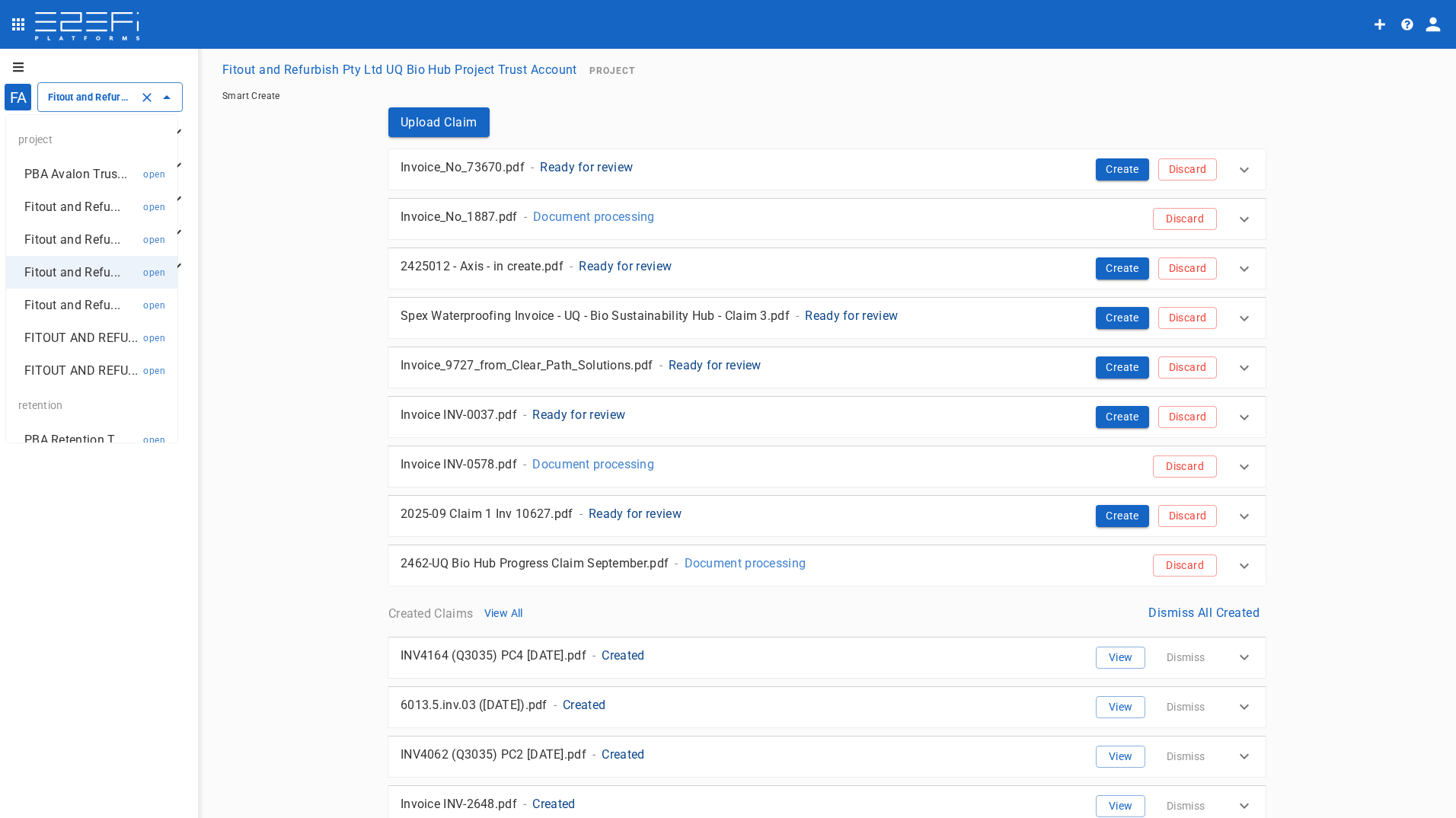
click at [39, 379] on p "FITOUT AND REFU..." at bounding box center [81, 370] width 114 height 18
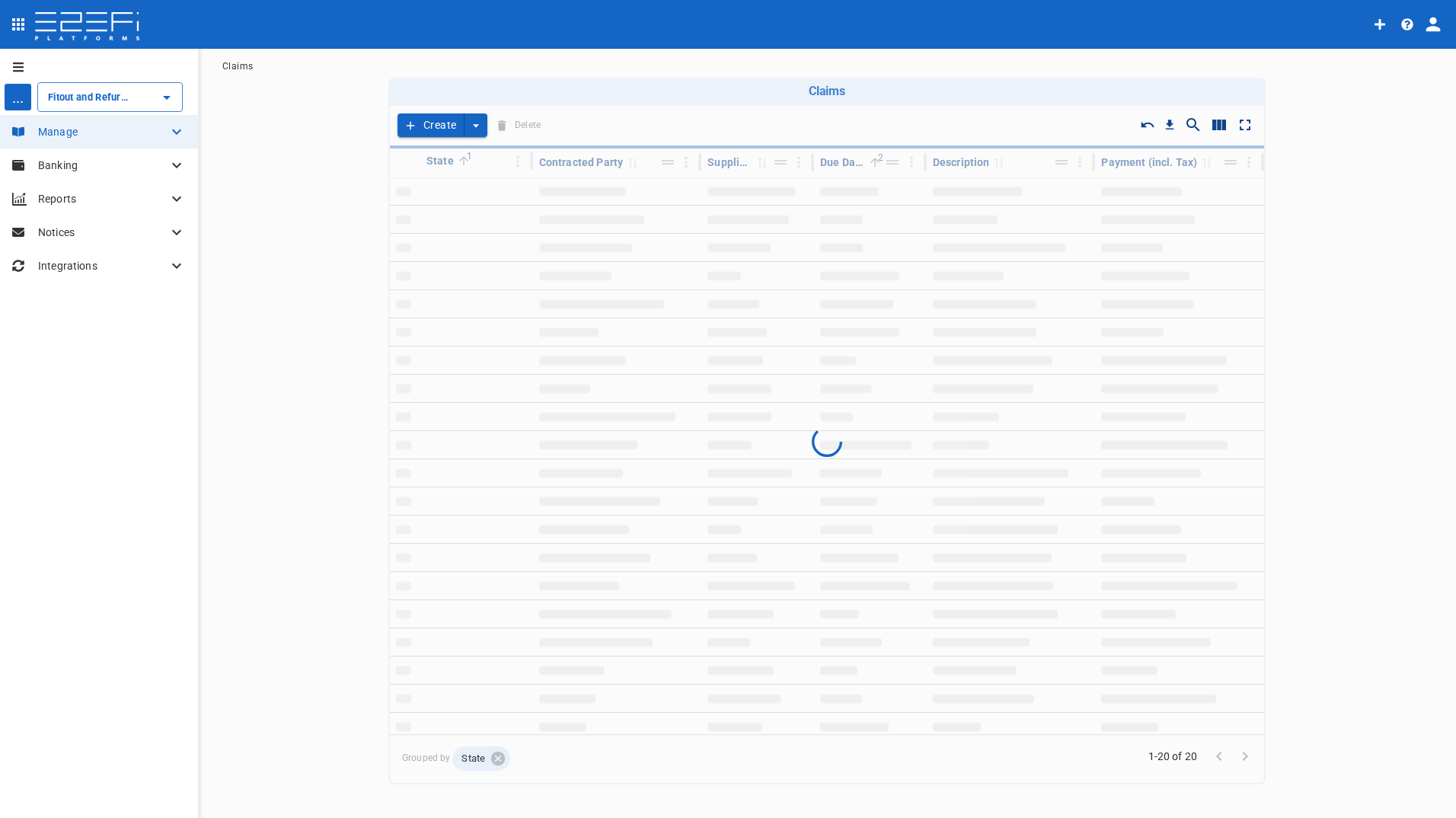
type input "FITOUT AND REFURBISHMENT AUSTRALIA PTY LTD PROJECT TRUST ACCOUNT GCHHS ROBINA H…"
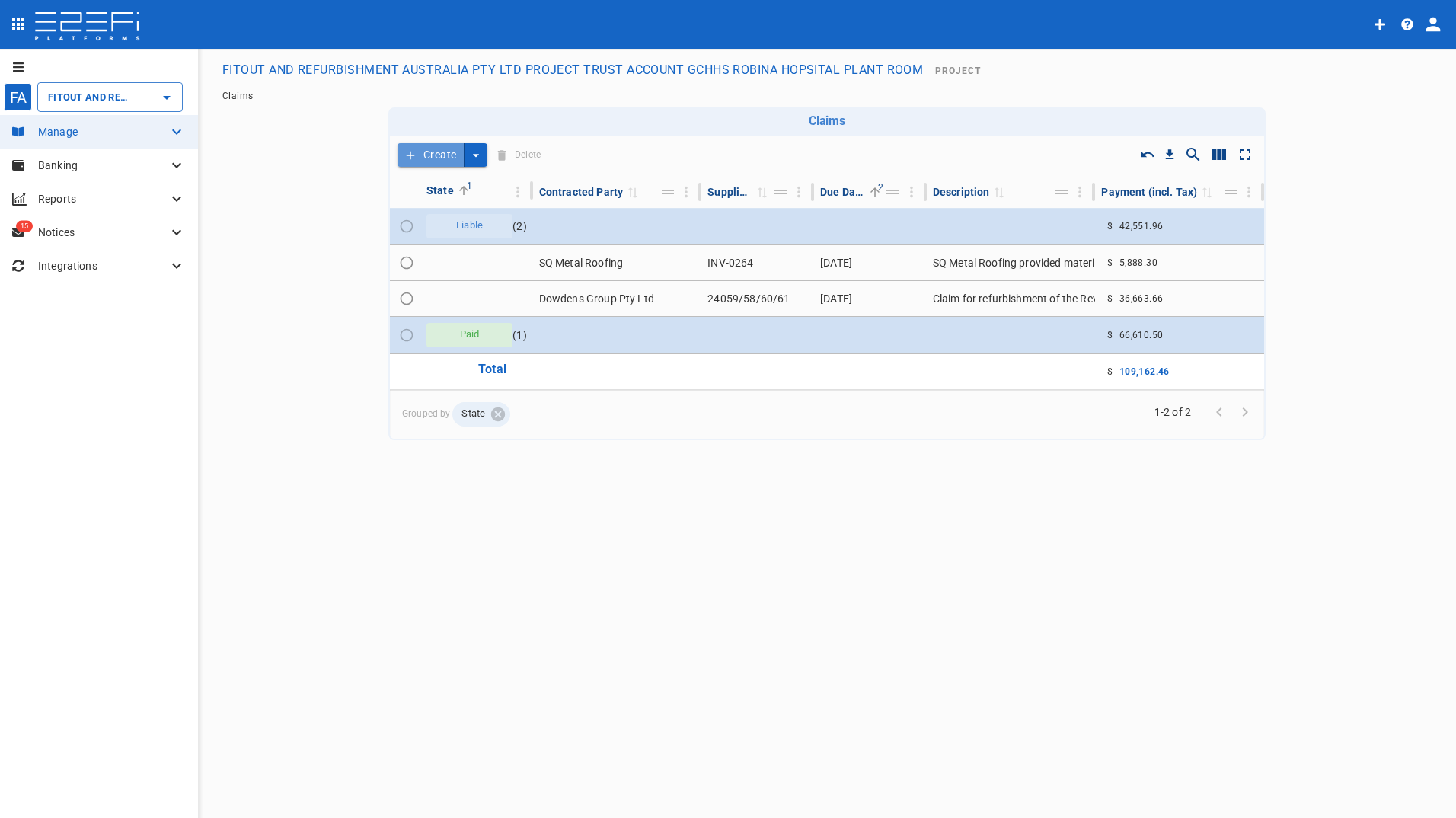
click at [444, 152] on button "Create" at bounding box center [431, 155] width 67 height 23
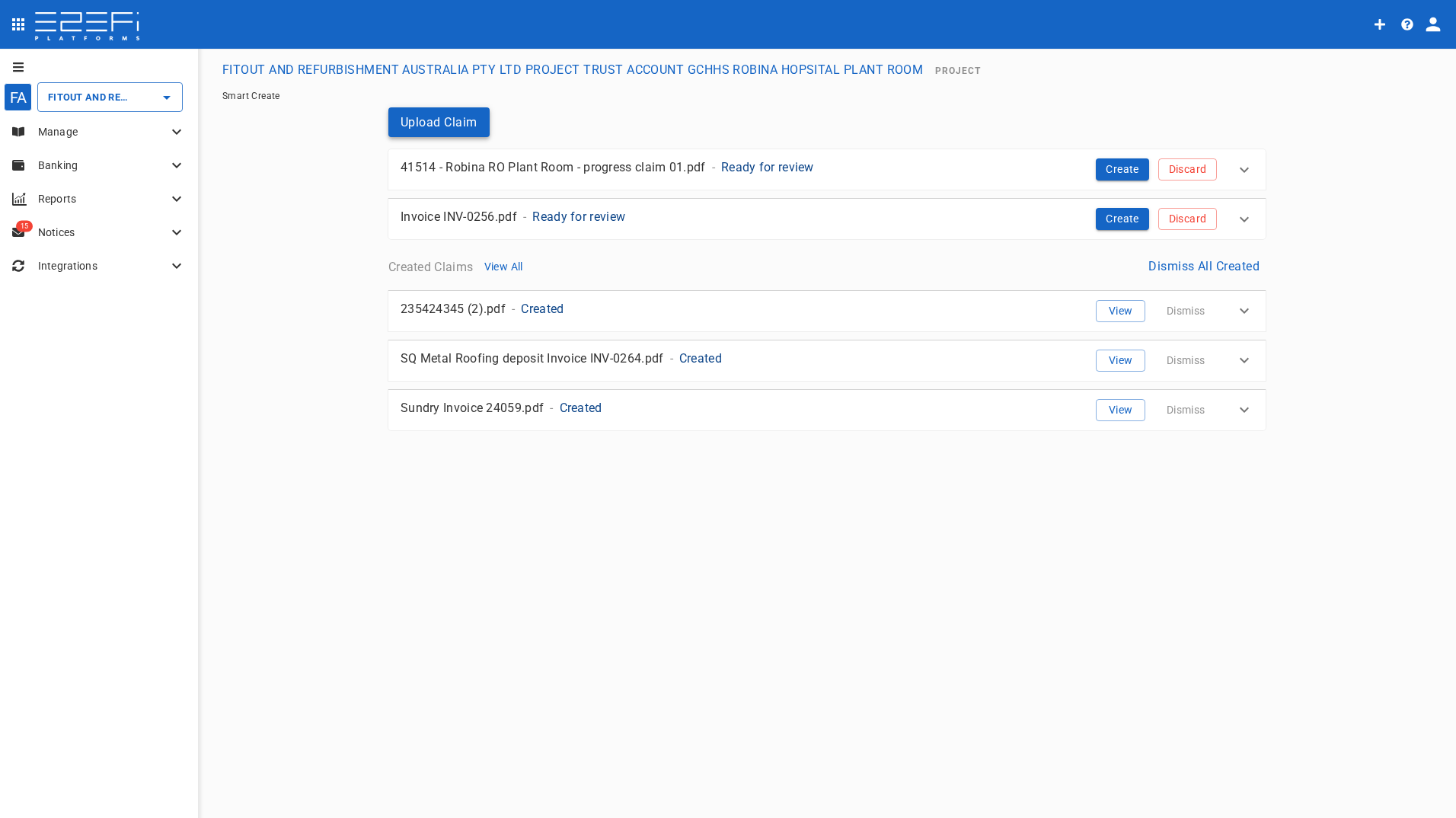
click at [436, 119] on button "Upload Claim" at bounding box center [439, 123] width 101 height 30
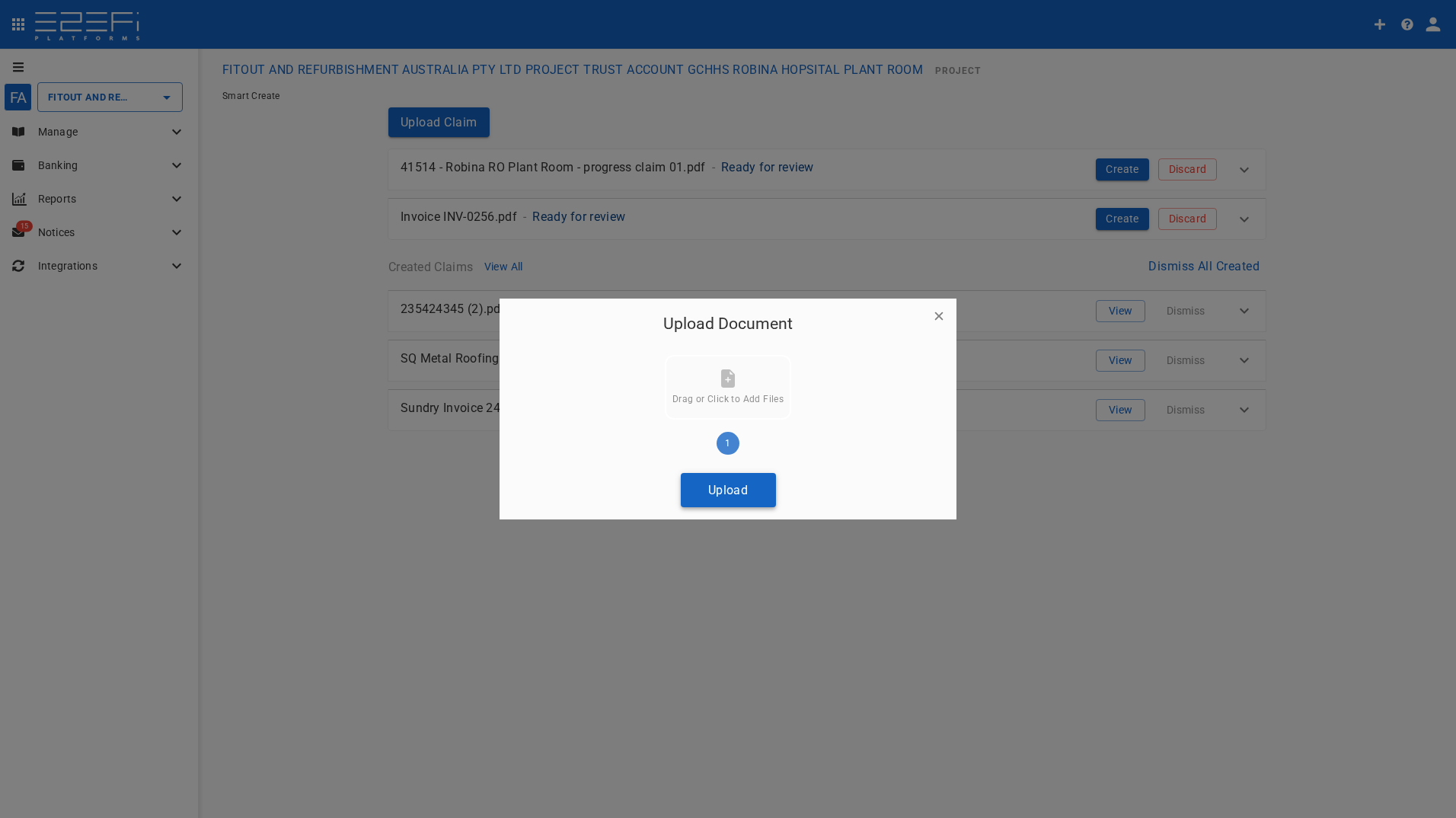
click at [723, 490] on button "Upload" at bounding box center [728, 490] width 95 height 34
